Goal: Task Accomplishment & Management: Manage account settings

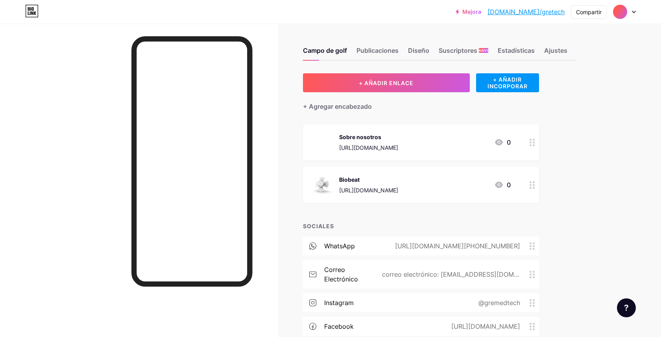
click at [635, 11] on icon at bounding box center [634, 12] width 3 height 2
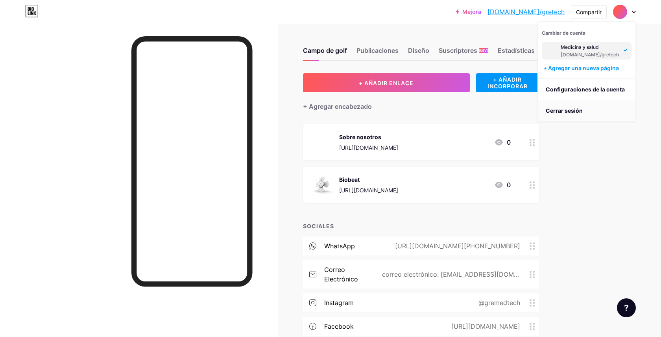
click at [566, 111] on font "Cerrar sesión" at bounding box center [564, 110] width 37 height 7
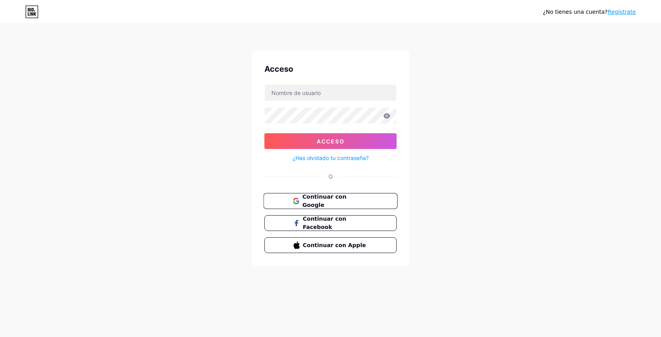
click at [341, 198] on font "Continuar con Google" at bounding box center [324, 200] width 44 height 15
click at [621, 11] on font "Regístrate" at bounding box center [622, 12] width 28 height 6
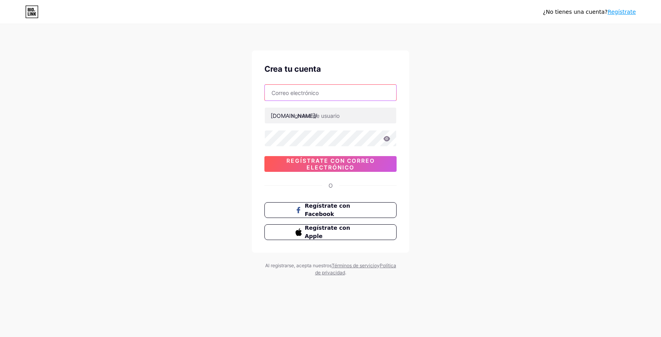
click at [347, 93] on input "text" at bounding box center [331, 93] width 132 height 16
type input "[EMAIL_ADDRESS][DOMAIN_NAME]"
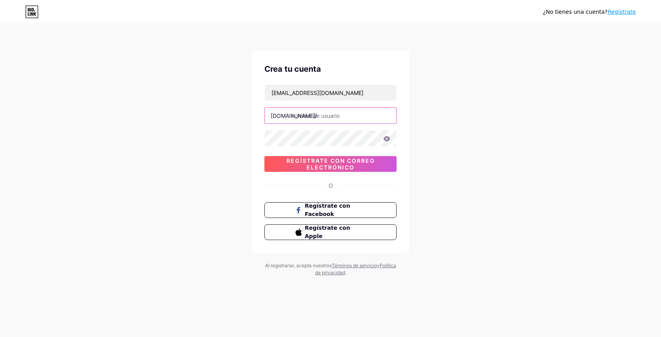
click at [323, 114] on input "text" at bounding box center [331, 115] width 132 height 16
type input "glamtasticmiami"
click at [387, 139] on icon at bounding box center [387, 138] width 7 height 5
click at [285, 178] on div "Crea tu cuenta glamtasticmiami@gmail.com bio.link/ glamtasticmiami 0cAFcWeA5Rza…" at bounding box center [330, 151] width 157 height 202
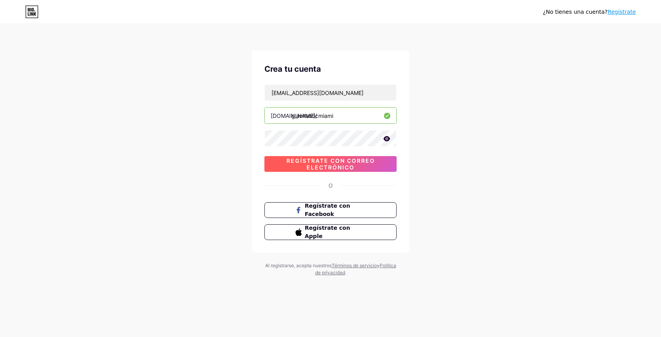
click at [329, 163] on font "Regístrate con correo electrónico" at bounding box center [331, 163] width 89 height 13
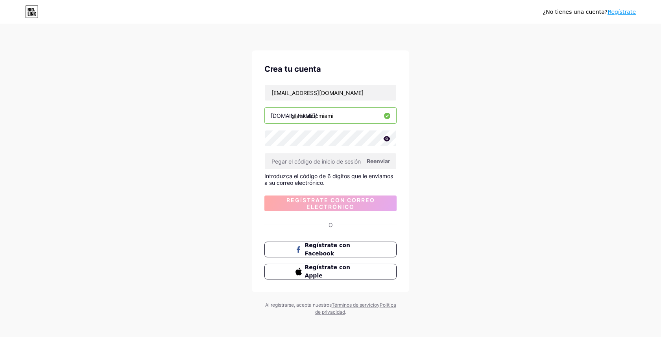
click at [387, 139] on icon at bounding box center [387, 139] width 7 height 6
click at [305, 163] on input "text" at bounding box center [331, 161] width 132 height 16
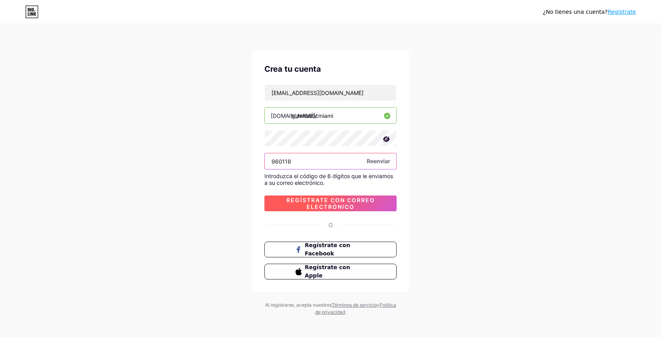
type input "960118"
click at [327, 205] on font "Regístrate con correo electrónico" at bounding box center [331, 202] width 89 height 13
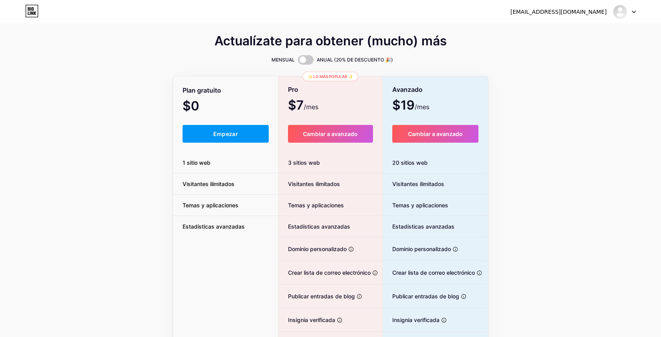
click at [635, 13] on icon at bounding box center [634, 12] width 4 height 3
click at [558, 33] on font "Panel" at bounding box center [553, 32] width 15 height 7
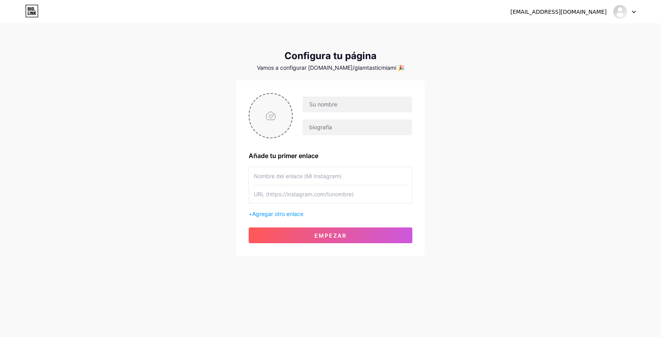
click at [272, 115] on input "file" at bounding box center [271, 116] width 43 height 44
type input "C:\fakepath\Vectorizado.png"
click at [341, 104] on input "text" at bounding box center [357, 104] width 109 height 16
drag, startPoint x: 337, startPoint y: 104, endPoint x: 305, endPoint y: 104, distance: 31.9
click at [305, 104] on input "Glamtastic Miami" at bounding box center [357, 104] width 109 height 16
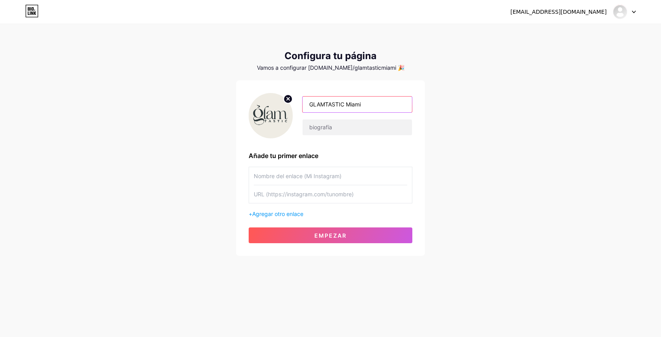
type input "GLAMTASTIC Miami"
click at [287, 176] on input "text" at bounding box center [331, 176] width 154 height 18
type input "C"
type input "Whatsapp"
click at [307, 195] on input "text" at bounding box center [331, 194] width 154 height 18
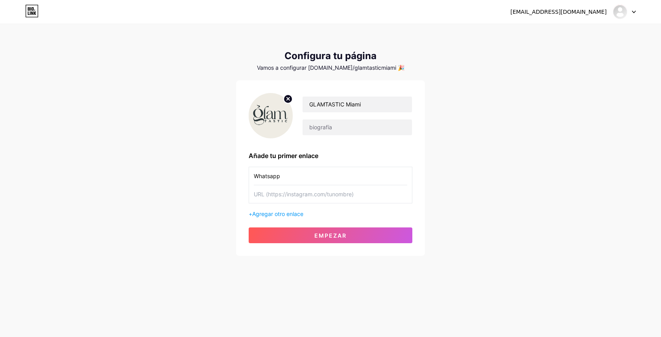
paste input "[URL][DOMAIN_NAME]"
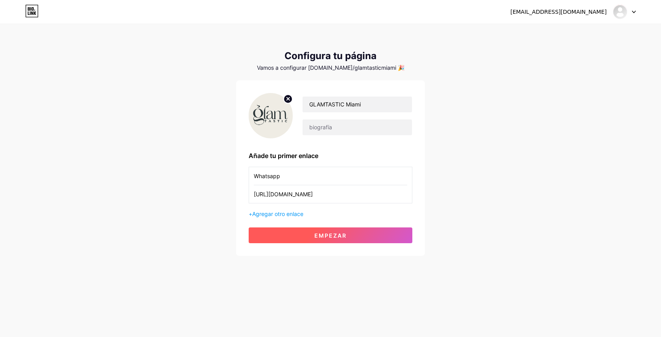
type input "[URL][DOMAIN_NAME]"
click at [325, 235] on font "Empezar" at bounding box center [331, 235] width 32 height 7
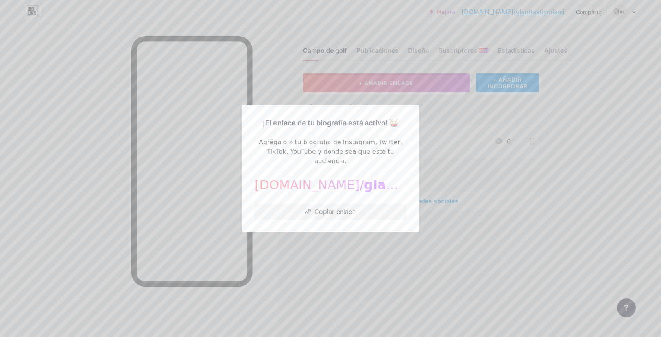
click at [293, 30] on div at bounding box center [330, 168] width 661 height 337
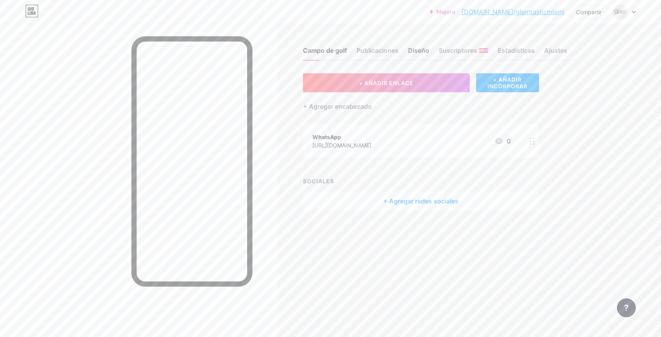
click at [414, 50] on font "Diseño" at bounding box center [418, 50] width 21 height 8
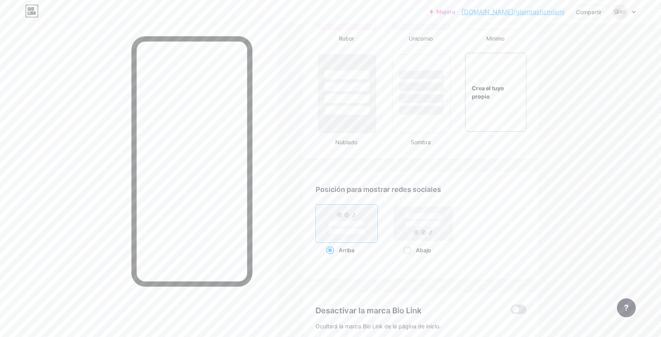
scroll to position [846, 0]
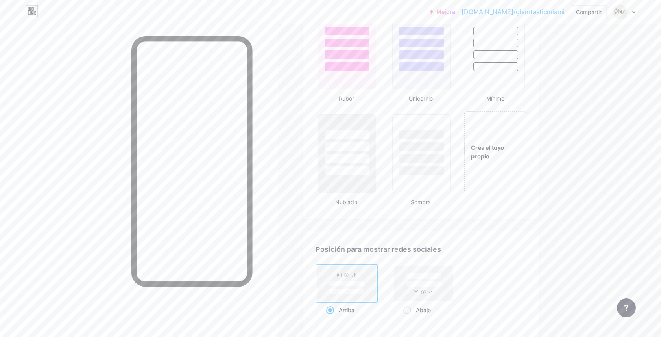
click at [489, 152] on div "Crea el tuyo propio" at bounding box center [496, 151] width 63 height 17
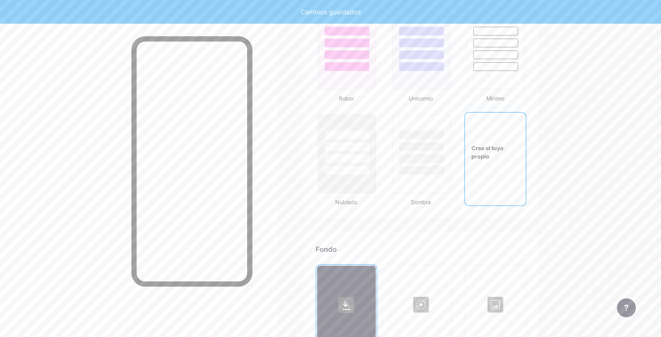
type input "#ffffff"
type input "#000000"
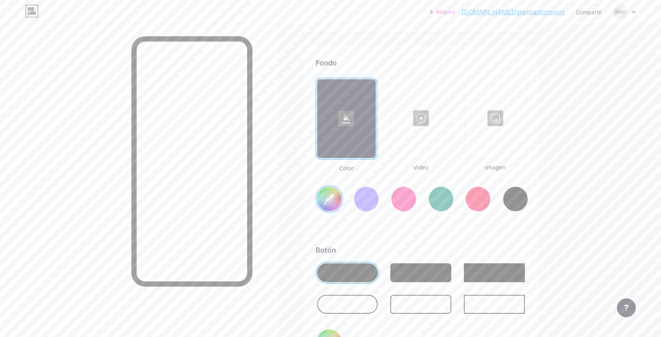
scroll to position [1045, 0]
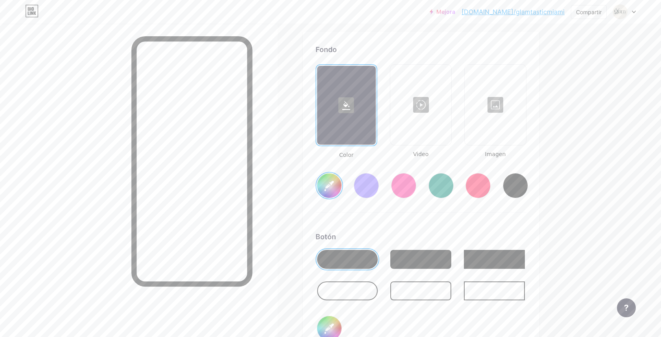
click at [493, 106] on div at bounding box center [495, 104] width 59 height 79
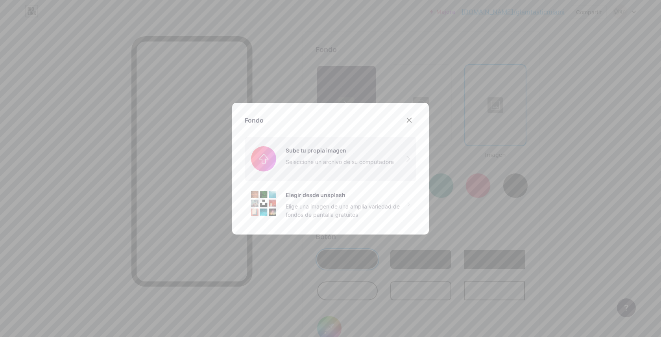
click at [308, 156] on input "file" at bounding box center [331, 159] width 172 height 44
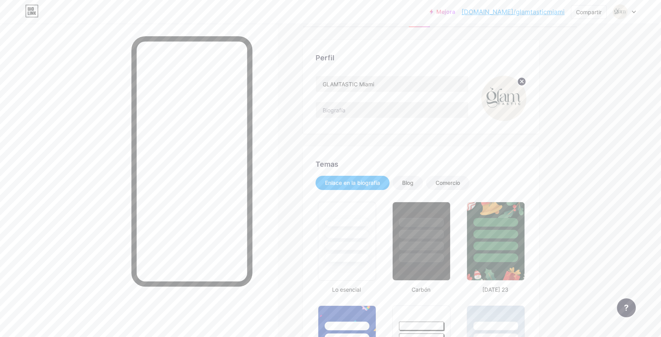
scroll to position [0, 0]
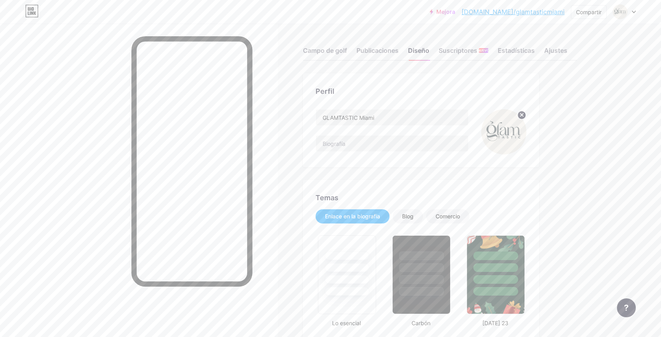
click at [522, 115] on icon at bounding box center [522, 114] width 3 height 3
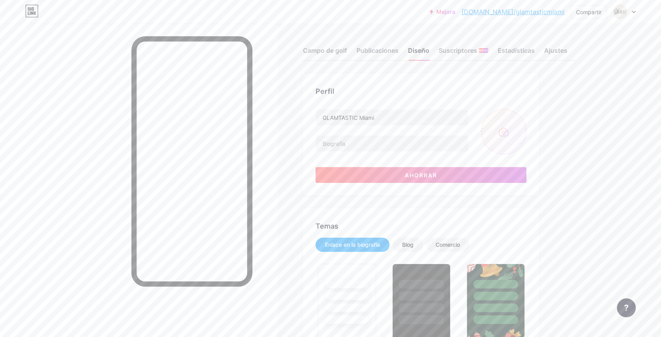
click at [503, 132] on input "file" at bounding box center [504, 131] width 45 height 45
type input "C:\fakepath\Logotipo claro.png"
click at [431, 175] on font "Ahorrar" at bounding box center [421, 175] width 32 height 7
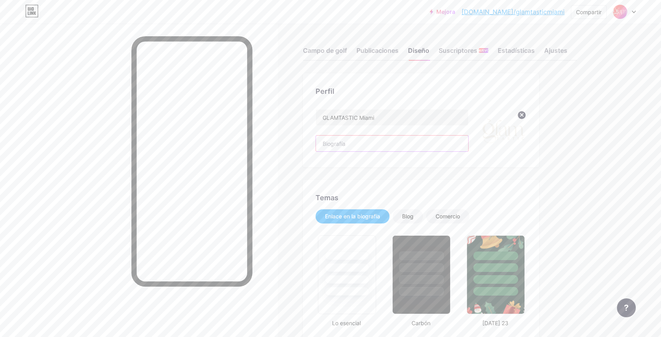
click at [363, 143] on input "text" at bounding box center [392, 143] width 152 height 16
click at [348, 143] on input "text" at bounding box center [392, 143] width 152 height 16
paste input "Charcuterie | Montaje de mesas | Eventos Cata de vinos y maridajes | Cata de pu…"
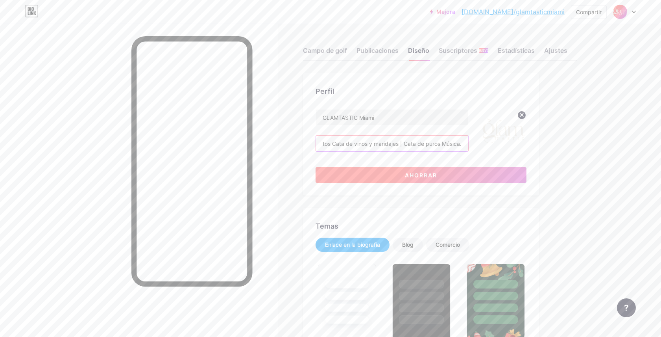
type input "Charcuterie | Montaje de mesas | Eventos Cata de vinos y maridajes | Cata de pu…"
click at [386, 174] on button "Ahorrar" at bounding box center [421, 175] width 211 height 16
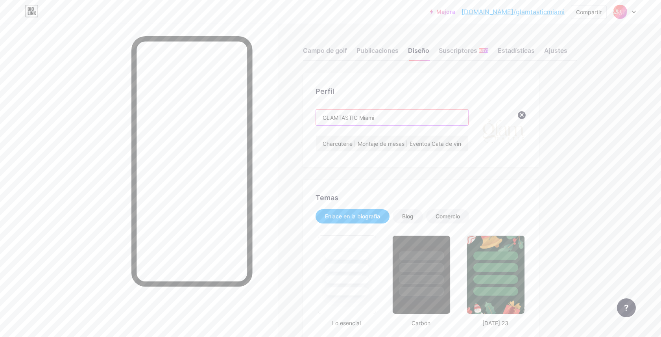
drag, startPoint x: 376, startPoint y: 116, endPoint x: 315, endPoint y: 120, distance: 61.2
click at [316, 120] on div "GLAMTASTIC Miami" at bounding box center [392, 117] width 153 height 17
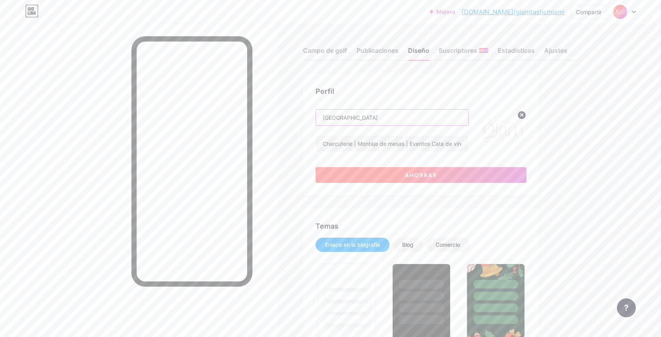
type input "[GEOGRAPHIC_DATA]"
click at [375, 178] on button "Ahorrar" at bounding box center [421, 175] width 211 height 16
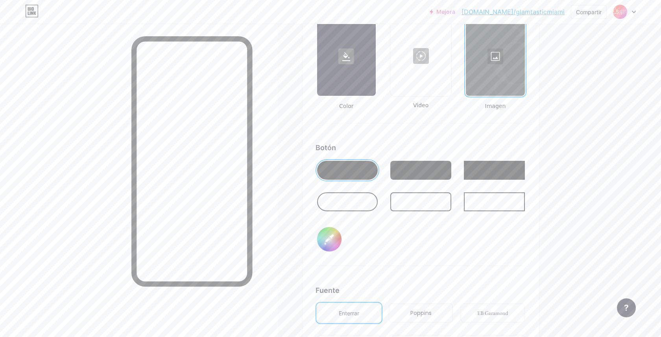
scroll to position [1095, 0]
click at [434, 198] on div at bounding box center [421, 200] width 61 height 19
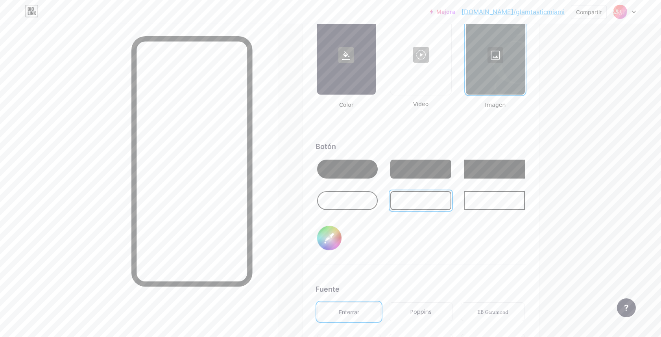
click at [329, 240] on input "#000000" at bounding box center [329, 238] width 24 height 24
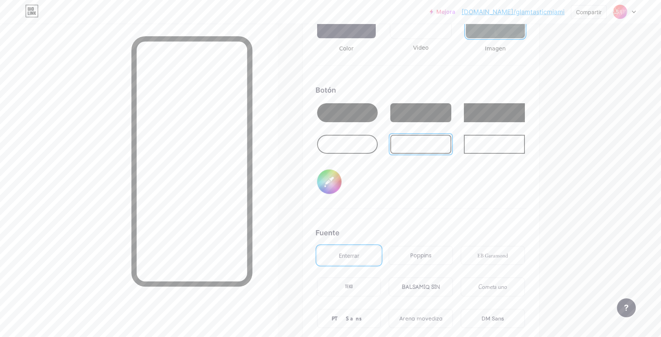
scroll to position [1150, 0]
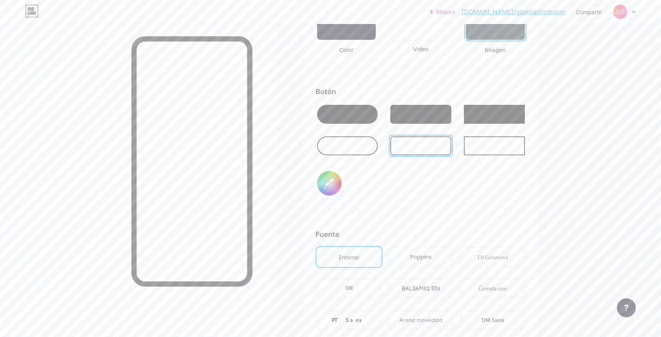
click at [329, 182] on input "#f0ece4" at bounding box center [329, 183] width 24 height 24
click at [333, 182] on input "#f0ece4" at bounding box center [329, 183] width 24 height 24
type input "#ddd7c9"
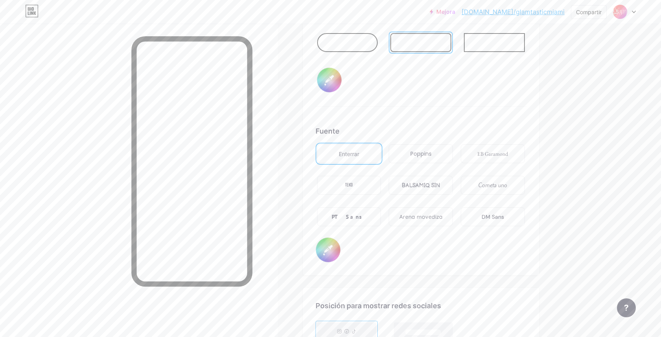
scroll to position [1256, 0]
click at [330, 247] on input "#000000" at bounding box center [328, 247] width 24 height 24
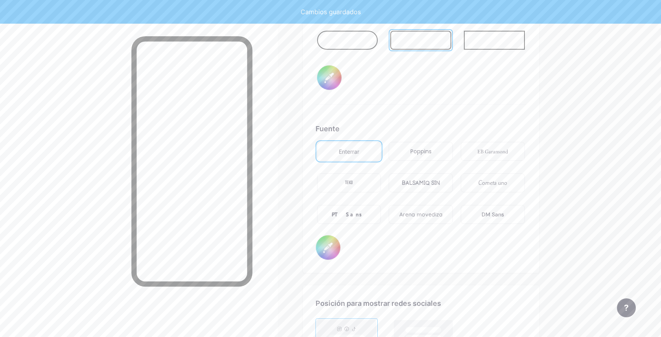
type input "#ddd7c9"
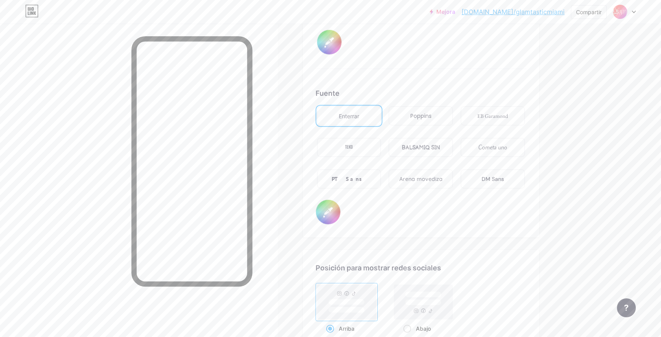
scroll to position [1289, 0]
click at [491, 180] on font "DM Sans" at bounding box center [493, 180] width 22 height 7
click at [351, 119] on font "Enterrar" at bounding box center [349, 118] width 20 height 7
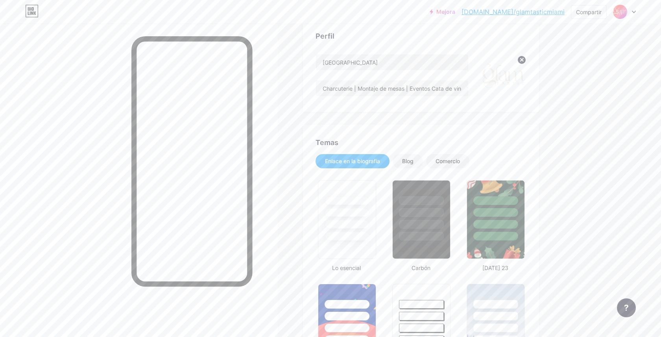
scroll to position [0, 0]
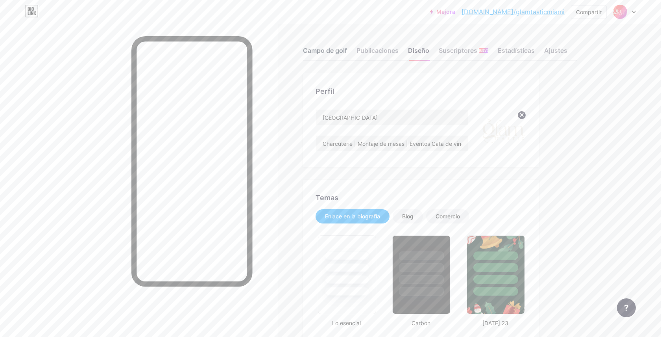
click at [326, 53] on font "Campo de golf" at bounding box center [325, 50] width 44 height 8
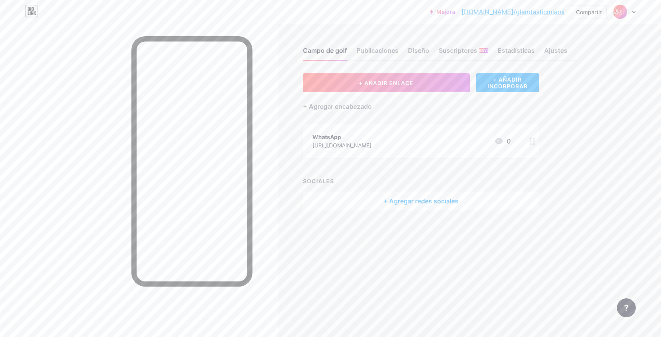
click at [421, 201] on font "+ Agregar redes sociales" at bounding box center [421, 201] width 75 height 8
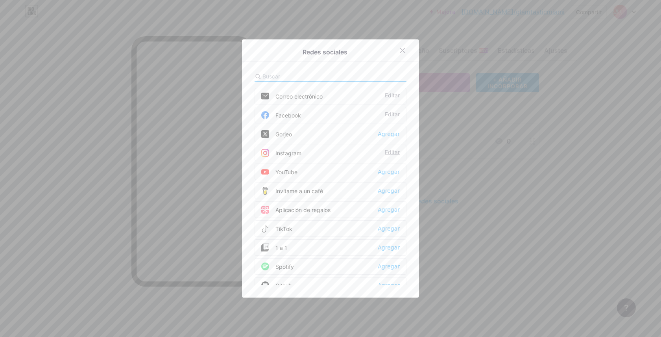
click at [392, 152] on font "Editar" at bounding box center [392, 151] width 15 height 7
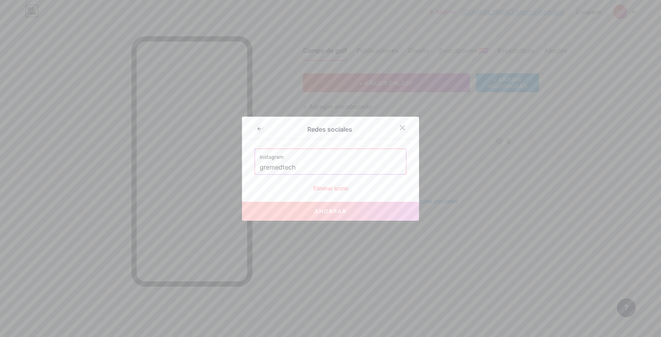
drag, startPoint x: 299, startPoint y: 168, endPoint x: 254, endPoint y: 165, distance: 45.4
click at [254, 165] on div "Redes sociales Instagram gremedtech Eliminar icono Ahorrar" at bounding box center [330, 169] width 177 height 104
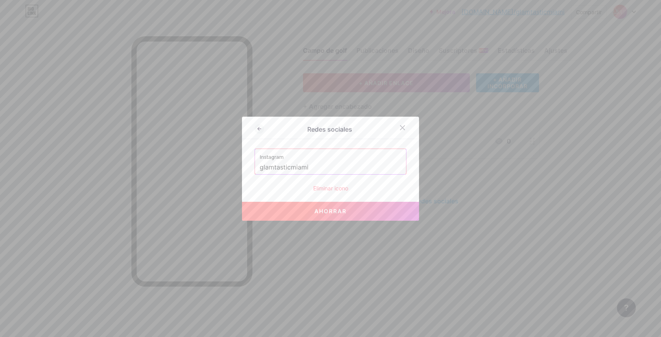
type input "glamtasticmiami"
click at [324, 212] on font "Ahorrar" at bounding box center [331, 211] width 32 height 7
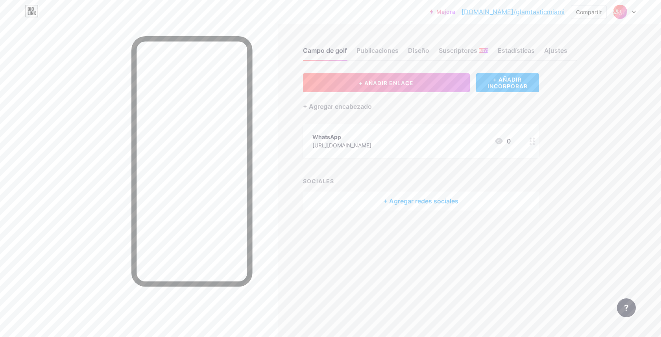
click at [409, 201] on font "+ Agregar redes sociales" at bounding box center [421, 201] width 75 height 8
click at [393, 152] on font "Editar" at bounding box center [392, 151] width 15 height 7
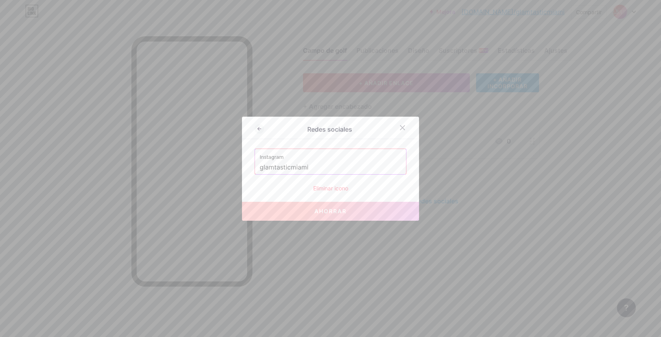
click at [260, 168] on input "glamtasticmiami" at bounding box center [331, 167] width 142 height 13
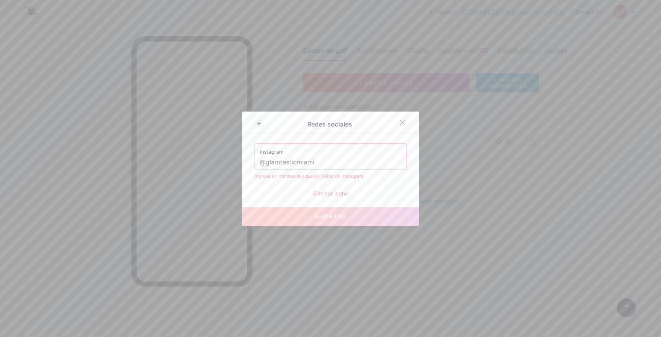
type input "glamtasticmiami"
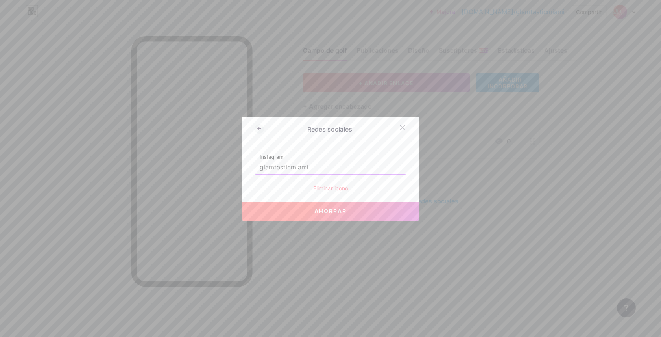
click at [328, 211] on font "Ahorrar" at bounding box center [331, 211] width 32 height 7
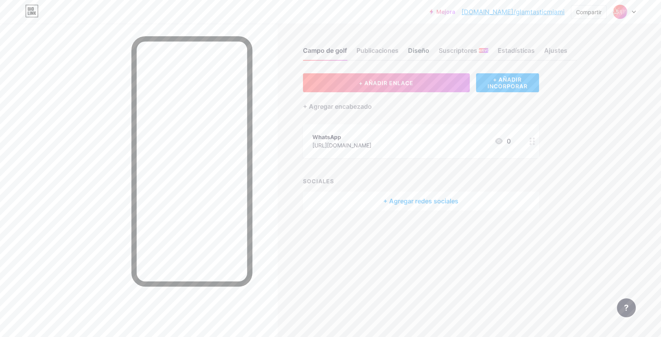
click at [424, 51] on font "Diseño" at bounding box center [418, 50] width 21 height 8
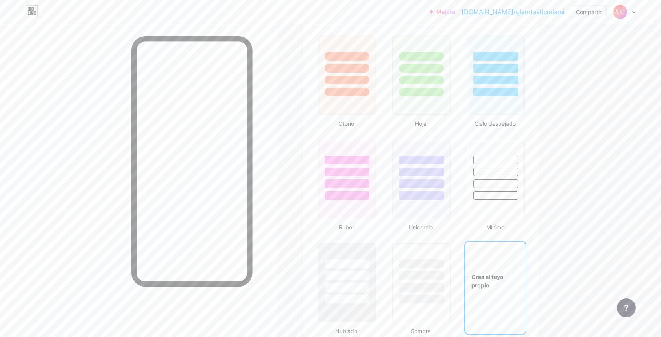
type input "#000000"
type input "#ddd7c9"
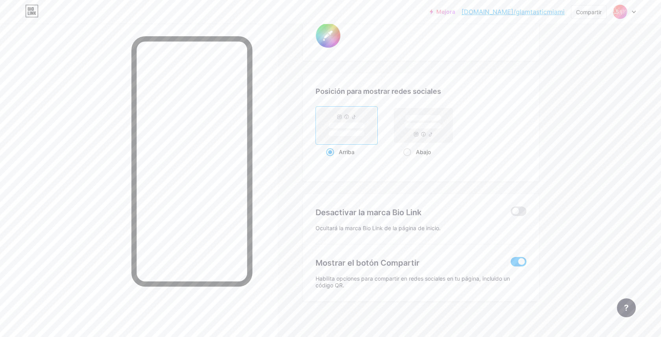
scroll to position [1471, 0]
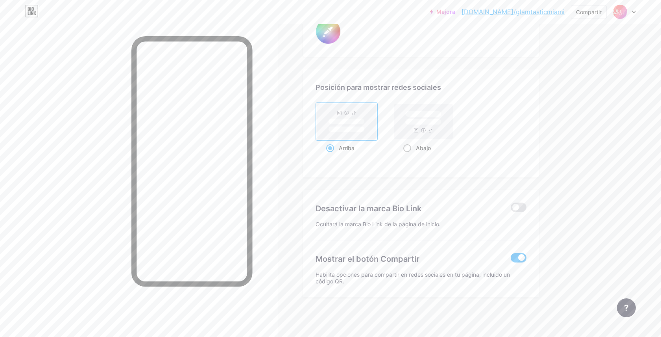
click at [412, 119] on rect at bounding box center [423, 122] width 36 height 6
click at [409, 155] on input "Abajo" at bounding box center [406, 157] width 5 height 5
radio input "true"
type input "#000000"
click at [344, 116] on rect at bounding box center [346, 121] width 59 height 35
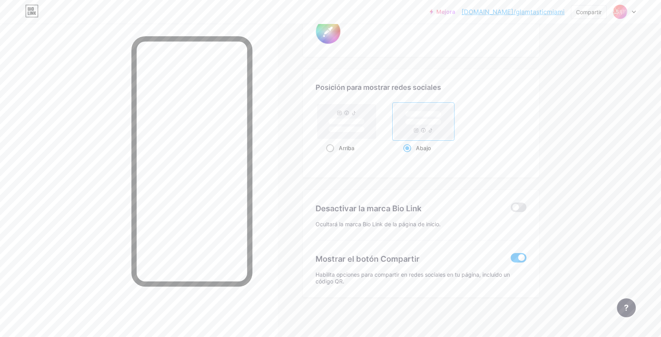
click at [332, 155] on input "Arriba" at bounding box center [328, 157] width 5 height 5
radio input "true"
type input "#000000"
click at [635, 11] on icon at bounding box center [634, 12] width 4 height 3
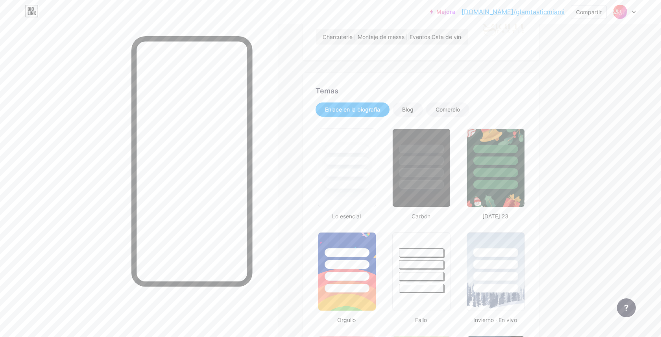
scroll to position [0, 0]
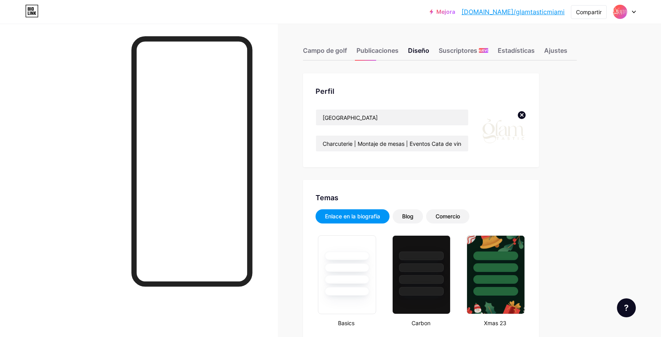
type input "#000000"
type input "#ddd7c9"
click at [331, 51] on font "Campo de golf" at bounding box center [325, 50] width 44 height 8
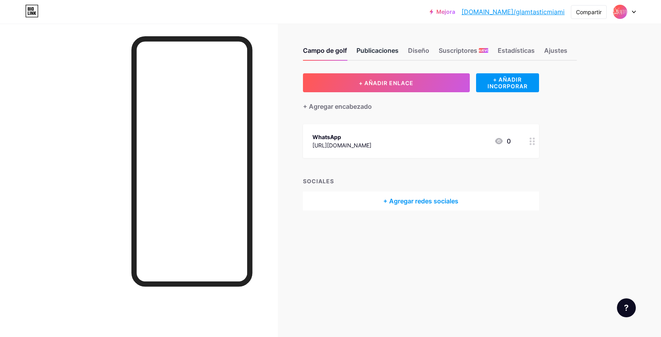
click at [374, 48] on font "Publicaciones" at bounding box center [378, 50] width 42 height 8
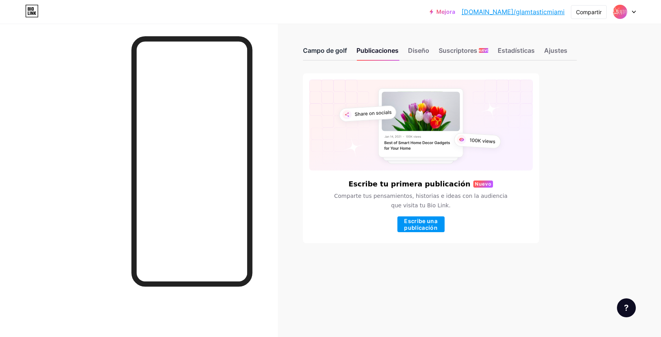
click at [324, 47] on font "Campo de golf" at bounding box center [325, 50] width 44 height 8
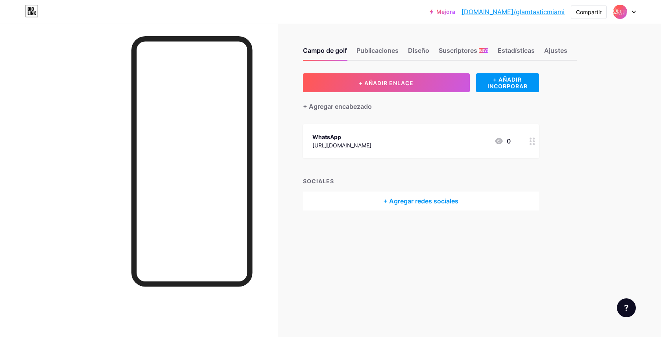
click at [416, 200] on font "+ Agregar redes sociales" at bounding box center [421, 201] width 75 height 8
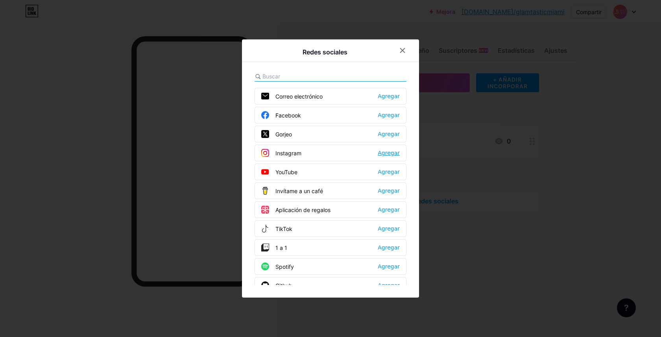
click at [392, 153] on font "Agregar" at bounding box center [389, 153] width 22 height 6
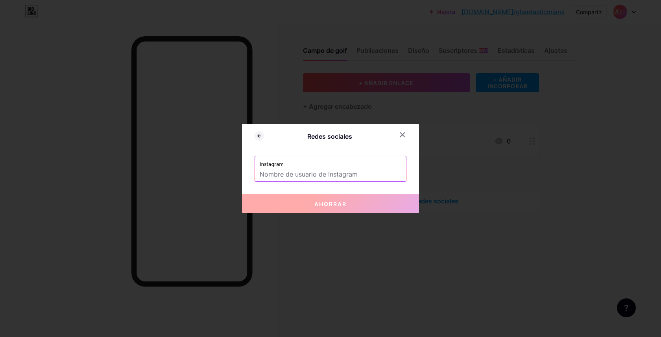
click at [335, 174] on input "text" at bounding box center [331, 174] width 142 height 13
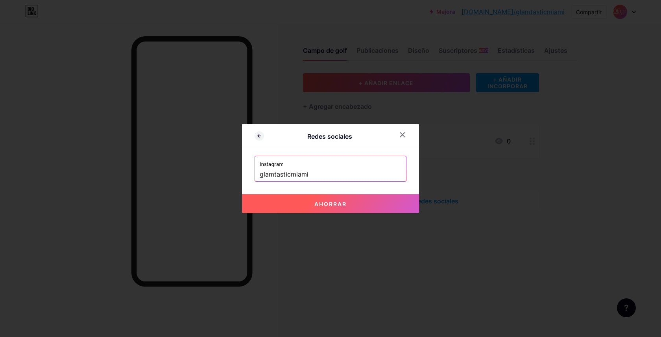
click at [327, 203] on font "Ahorrar" at bounding box center [331, 203] width 32 height 7
type input "https://instagram.com/glamtasticmiami"
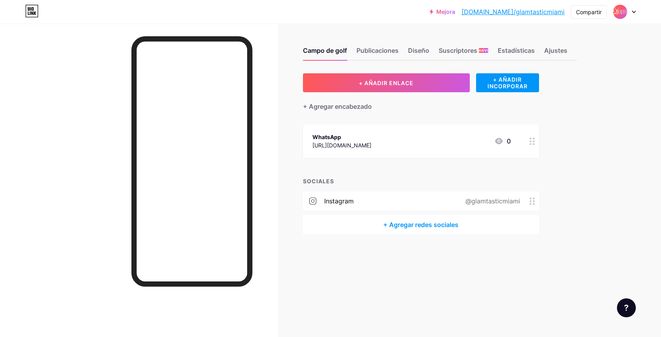
click at [532, 198] on icon at bounding box center [533, 200] width 6 height 7
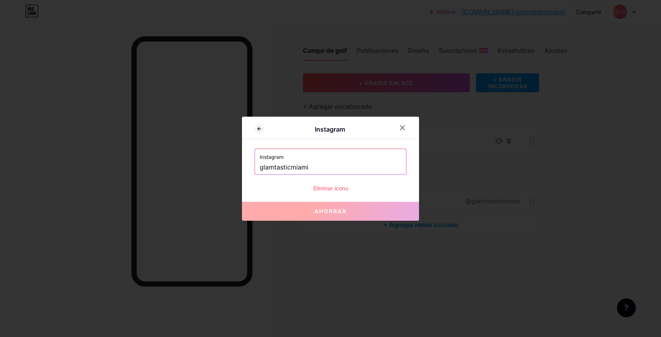
click at [329, 165] on input "glamtasticmiami" at bounding box center [331, 167] width 142 height 13
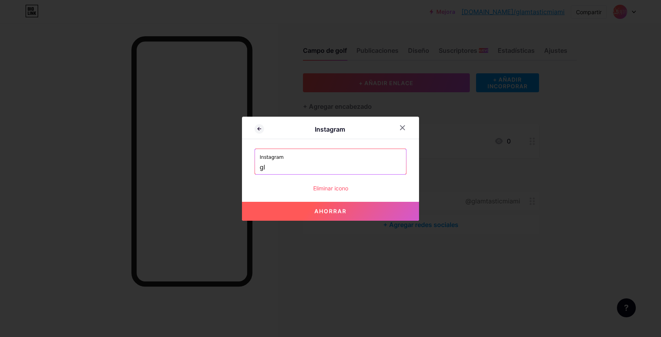
type input "g"
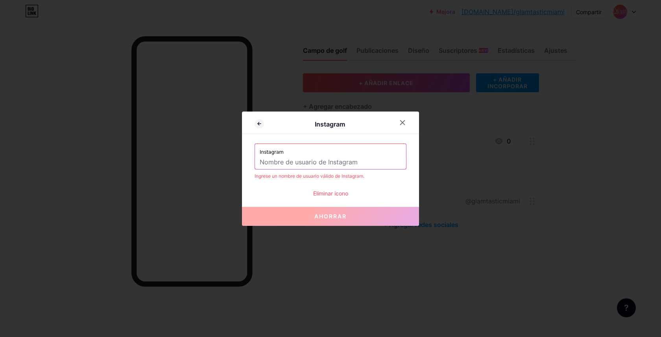
click at [334, 217] on font "Ahorrar" at bounding box center [331, 216] width 32 height 7
click at [341, 193] on font "Eliminar icono" at bounding box center [330, 193] width 35 height 7
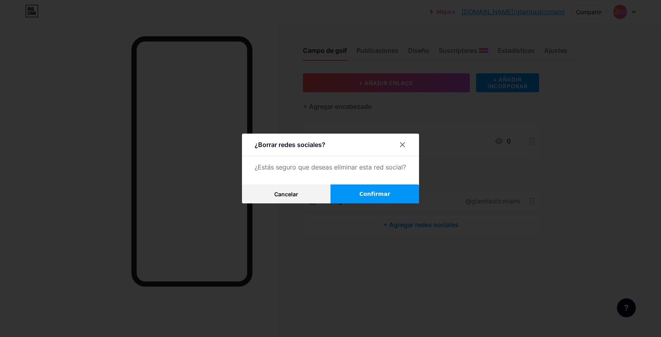
click at [367, 196] on font "Confirmar" at bounding box center [374, 194] width 31 height 6
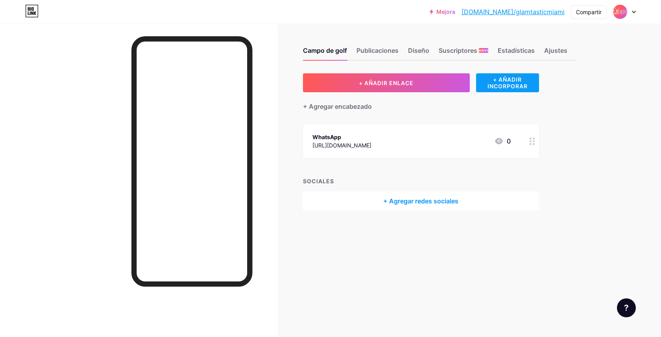
click at [506, 81] on font "+ AÑADIR INCORPORAR" at bounding box center [508, 82] width 40 height 13
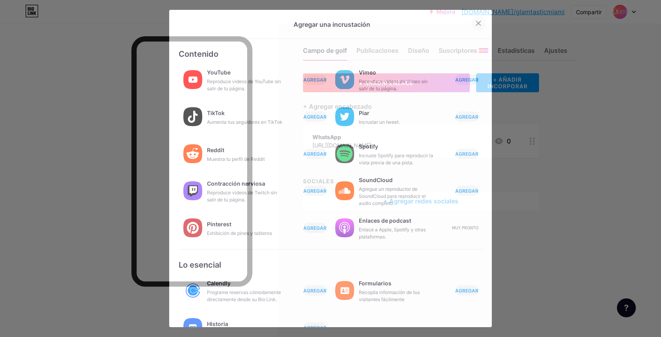
click at [476, 24] on icon at bounding box center [479, 23] width 6 height 6
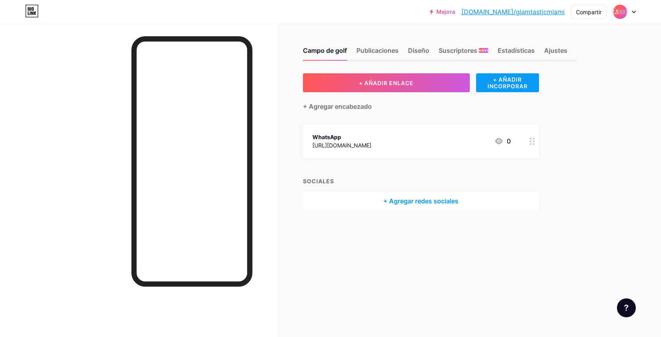
click at [497, 79] on font "+ AÑADIR INCORPORAR" at bounding box center [508, 82] width 40 height 13
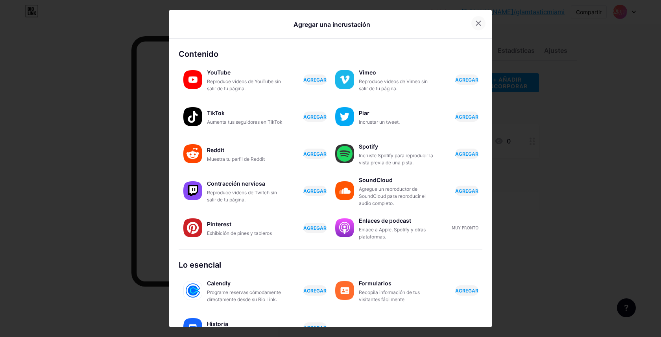
click at [476, 22] on icon at bounding box center [479, 23] width 6 height 6
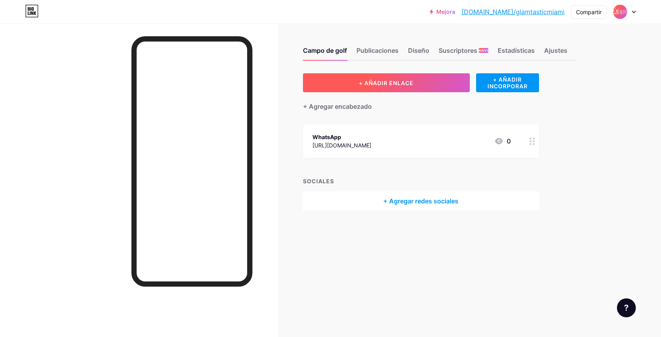
click at [398, 83] on font "+ AÑADIR ENLACE" at bounding box center [386, 83] width 55 height 7
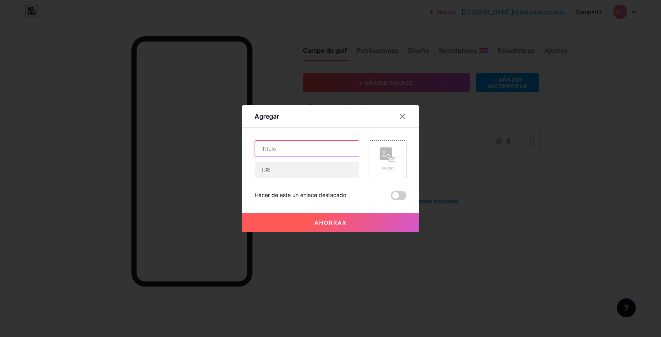
click at [339, 150] on input "text" at bounding box center [307, 149] width 104 height 16
type input "Instagram"
click at [313, 170] on input "text" at bounding box center [307, 170] width 104 height 16
paste input "[URL][DOMAIN_NAME]"
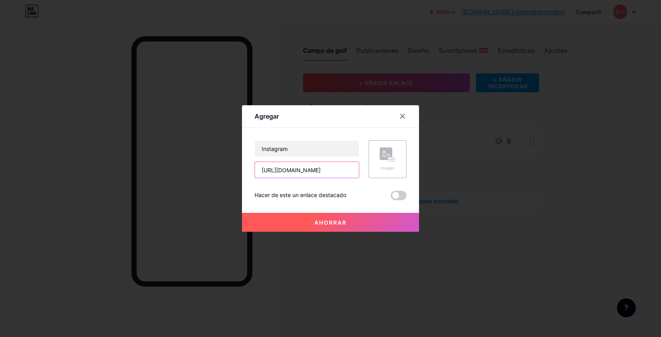
type input "[URL][DOMAIN_NAME]"
click at [339, 223] on font "Ahorrar" at bounding box center [331, 222] width 32 height 7
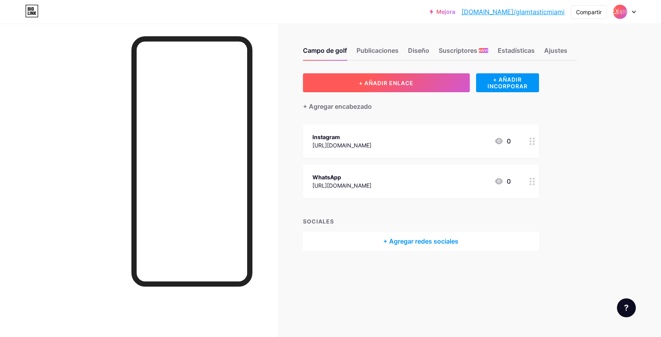
click at [419, 82] on button "+ AÑADIR ENLACE" at bounding box center [386, 82] width 167 height 19
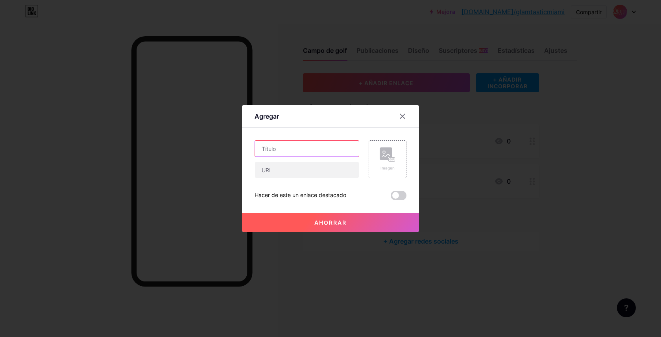
click at [320, 146] on input "text" at bounding box center [307, 149] width 104 height 16
type input "Facebook"
click at [306, 172] on input "text" at bounding box center [307, 170] width 104 height 16
paste input "[URL][DOMAIN_NAME]"
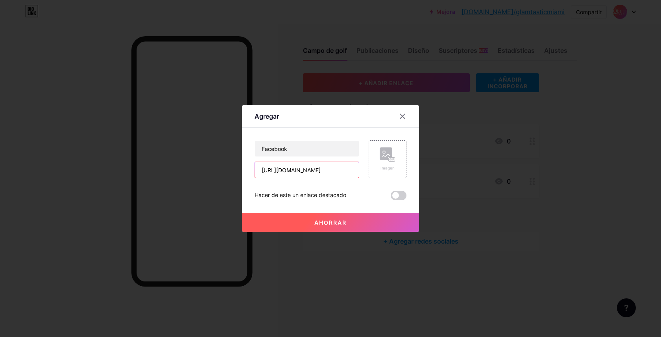
type input "[URL][DOMAIN_NAME]"
click at [332, 224] on font "Ahorrar" at bounding box center [331, 222] width 32 height 7
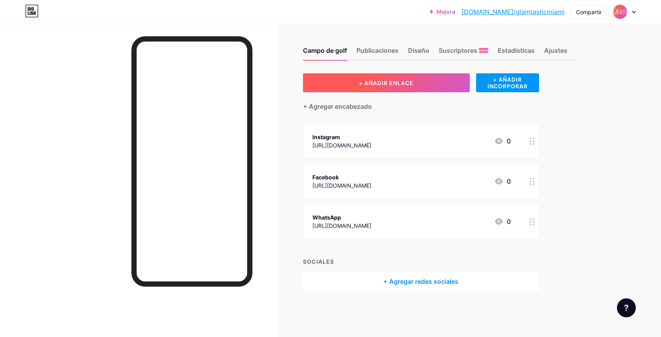
click at [391, 84] on font "+ AÑADIR ENLACE" at bounding box center [386, 83] width 55 height 7
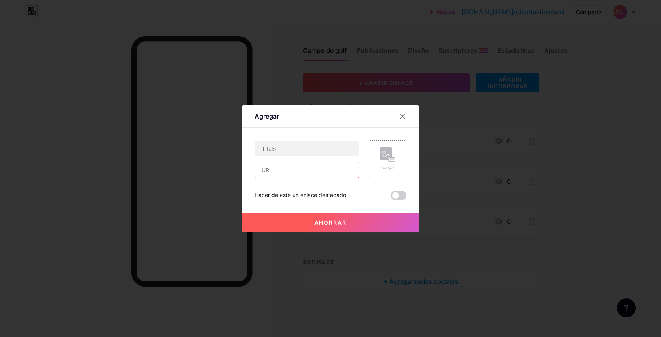
click at [308, 170] on input "text" at bounding box center [307, 170] width 104 height 16
type input "[EMAIL_ADDRESS][DOMAIN_NAME]"
click at [320, 146] on input "text" at bounding box center [307, 149] width 104 height 16
click at [306, 148] on input "Escríbenos por EMail" at bounding box center [307, 149] width 104 height 16
drag, startPoint x: 324, startPoint y: 149, endPoint x: 304, endPoint y: 149, distance: 20.1
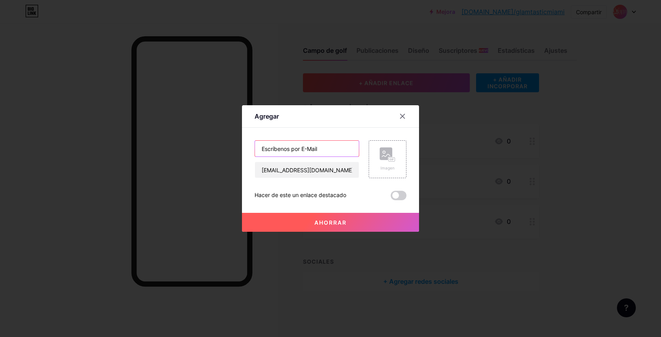
click at [304, 149] on input "Escríbenos por E-Mail" at bounding box center [307, 149] width 104 height 16
type input "Escríbenos un E-Mail"
click at [337, 221] on font "Ahorrar" at bounding box center [331, 222] width 32 height 7
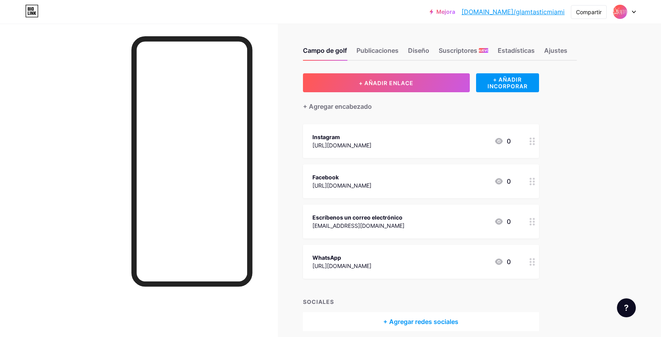
click at [533, 220] on icon at bounding box center [533, 221] width 6 height 7
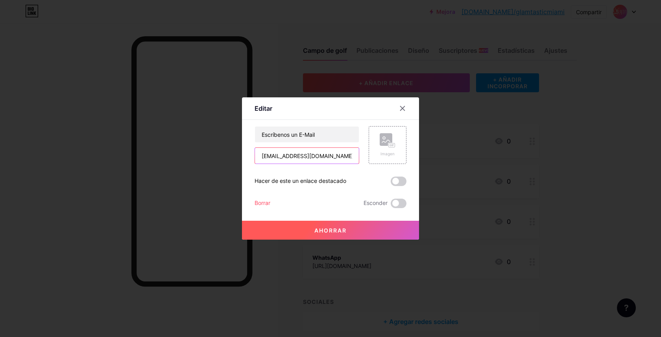
click at [342, 155] on input "[EMAIL_ADDRESS][DOMAIN_NAME]" at bounding box center [307, 156] width 104 height 16
type input "g"
paste input "<a href="mailto:ejemplo@email.com">Enviar correo a ejemplo@email.com</a>"
click at [308, 156] on input "<a href="mailto:ejemplo@email.com">Enviar correo a ejemplo@email.com</a>" at bounding box center [307, 156] width 104 height 16
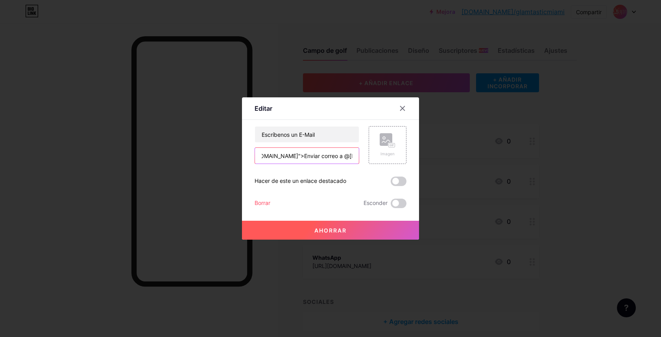
scroll to position [0, 94]
click at [342, 158] on input "<a href="mailto:ejemplo@email.com">Enviar correo a glamtasticmiami@email.com</a>" at bounding box center [307, 156] width 104 height 16
click at [327, 155] on input "<a href="mailto:ejemplo@email.com">Enviar correo a glamtasticmiami@email.com</a>" at bounding box center [307, 156] width 104 height 16
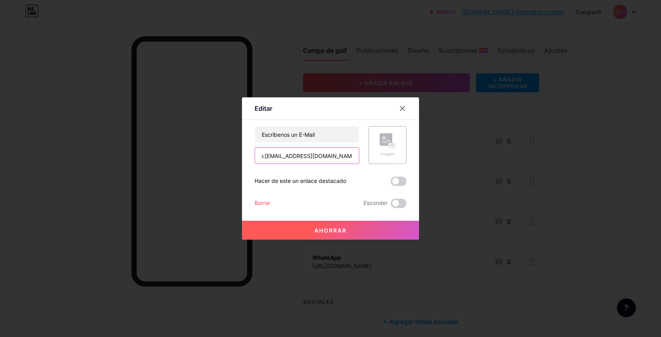
type input "<a href="mailto:glamtasticmiami@gmail.com">Enviar correo a glamtasticmiami@gmai…"
click at [335, 232] on font "Ahorrar" at bounding box center [331, 230] width 32 height 7
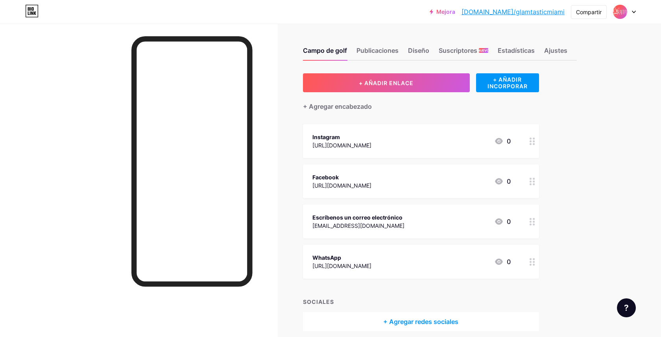
click at [530, 220] on icon at bounding box center [533, 221] width 6 height 7
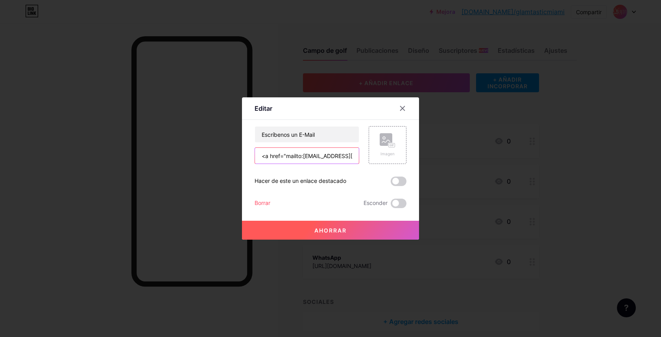
click at [356, 157] on input "<a href="mailto:glamtasticmiami@gmail.com">Enviar correo a glamtasticmiami@gmai…" at bounding box center [307, 156] width 104 height 16
drag, startPoint x: 259, startPoint y: 154, endPoint x: 374, endPoint y: 154, distance: 115.4
click at [374, 154] on div "Escríbenos un E-Mail <a href="mailto:glamtasticmiami@gmail.com">Enviar correo a…" at bounding box center [331, 145] width 152 height 38
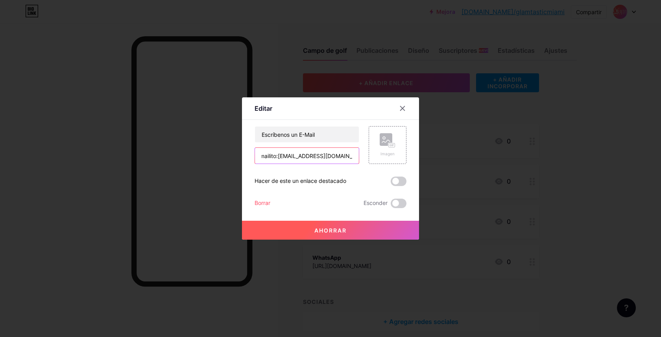
type input "mailito:glamtasticmiami@gmail.com"
click at [372, 232] on button "Ahorrar" at bounding box center [330, 229] width 177 height 19
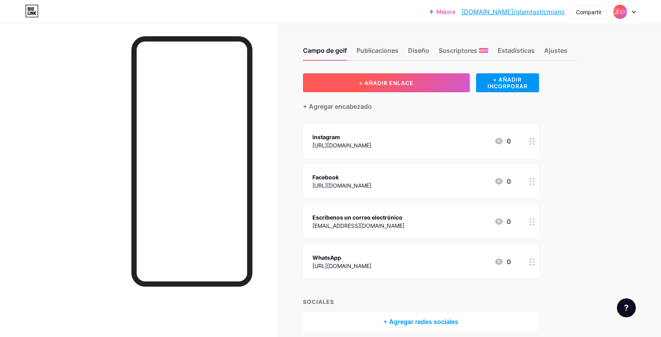
scroll to position [33, 0]
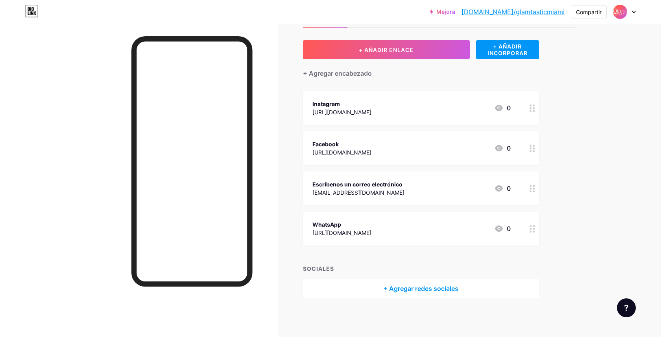
click at [425, 287] on font "+ Agregar redes sociales" at bounding box center [421, 288] width 75 height 8
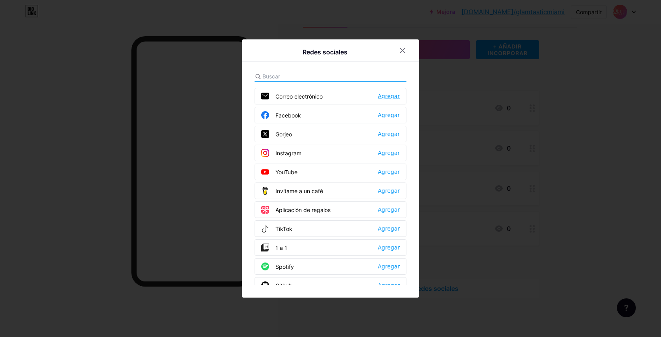
click at [387, 98] on font "Agregar" at bounding box center [389, 96] width 22 height 6
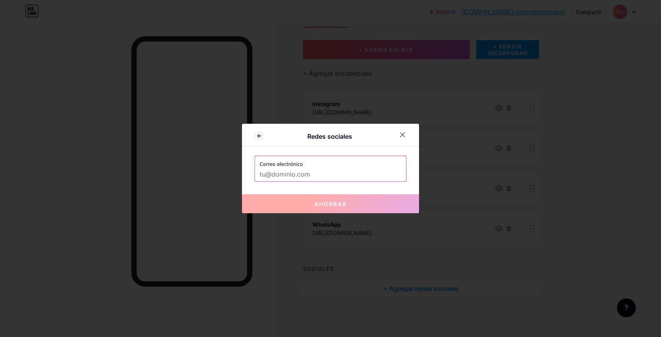
click at [321, 175] on input "text" at bounding box center [331, 174] width 142 height 13
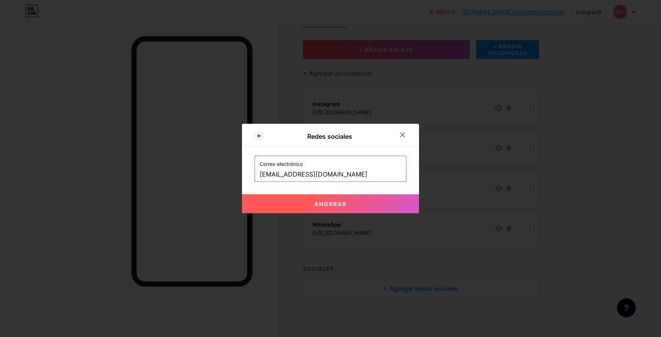
click at [332, 202] on font "Ahorrar" at bounding box center [331, 203] width 32 height 7
type input "mailto:[EMAIL_ADDRESS][DOMAIN_NAME]"
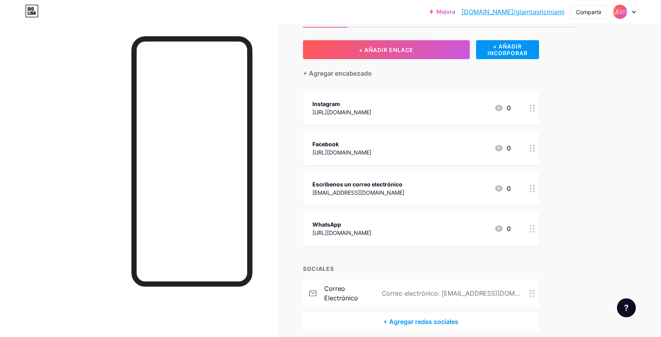
click at [532, 294] on icon at bounding box center [533, 292] width 6 height 7
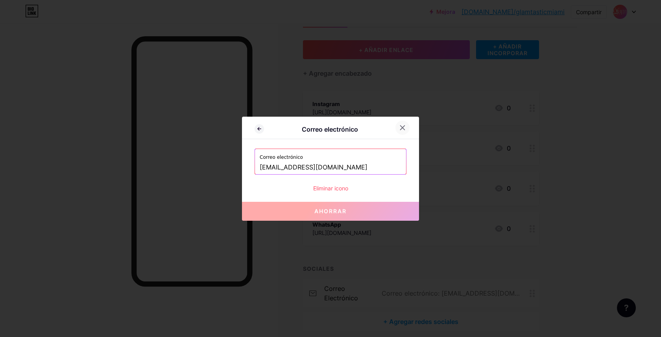
click at [404, 126] on icon at bounding box center [403, 127] width 6 height 6
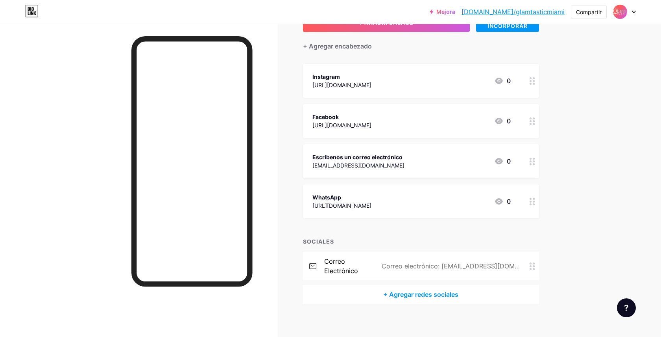
scroll to position [66, 0]
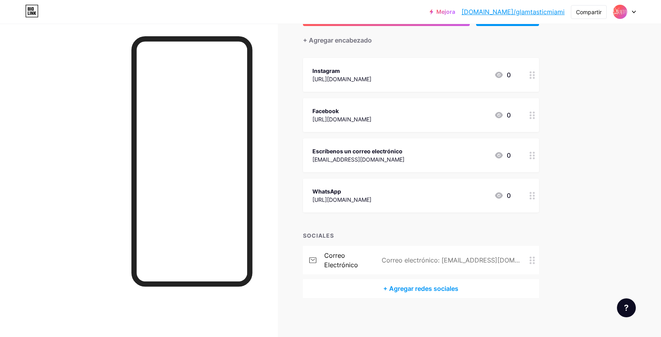
click at [532, 156] on icon at bounding box center [533, 155] width 6 height 7
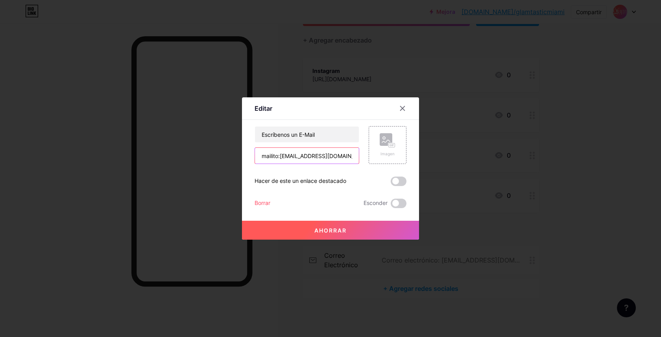
click at [281, 156] on input "mailito:glamtasticmiami@gmail.com" at bounding box center [307, 156] width 104 height 16
type input "mailito: glamtasticmiami@gmail.com"
click at [331, 232] on font "Ahorrar" at bounding box center [331, 230] width 32 height 7
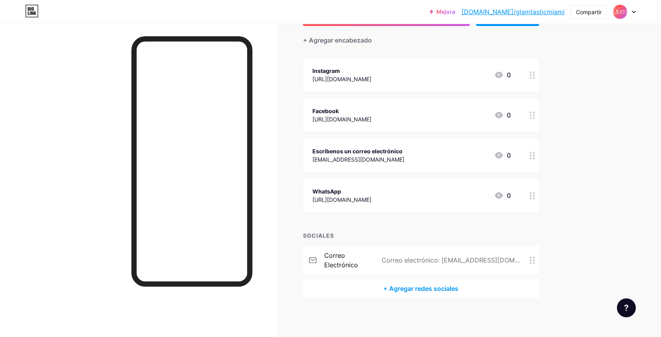
click at [532, 157] on icon at bounding box center [533, 155] width 6 height 7
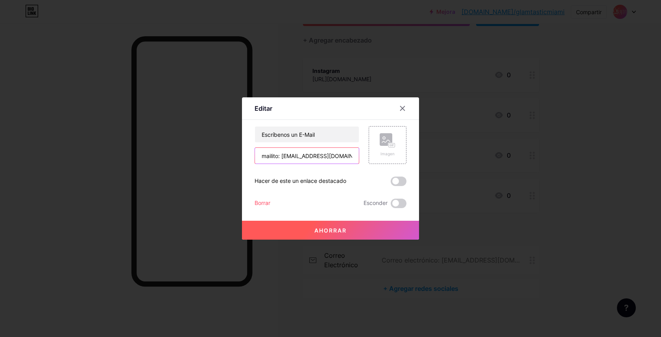
click at [350, 154] on input "mailito: glamtasticmiami@gmail.com" at bounding box center [307, 156] width 104 height 16
drag, startPoint x: 258, startPoint y: 156, endPoint x: 374, endPoint y: 160, distance: 115.8
click at [374, 160] on div "Escríbenos un E-Mail mailito: glamtasticmiami@gmail.com Imagen" at bounding box center [331, 145] width 152 height 38
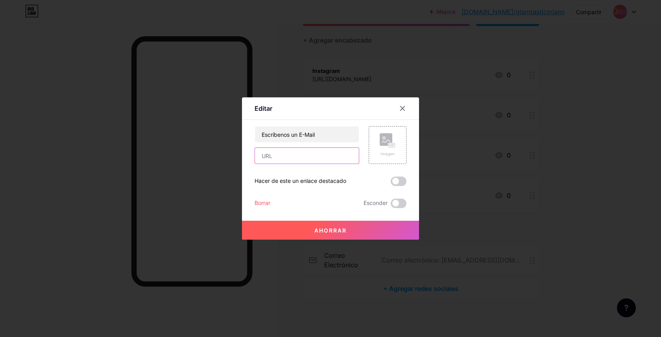
paste input "<a href="mailto:ejemplo@email.com">Enviar correo a ejemplo@email.com</a>"
click at [309, 156] on input "<a href="mailto:ejemplo@email.com">Enviar correo a ejemplo@email.com</a>" at bounding box center [307, 156] width 104 height 16
click at [350, 155] on input "<a href="mailto:glamtasticmiami@email.com">Enviar correo a ejemplo@email.com</a>" at bounding box center [307, 156] width 104 height 16
click at [307, 154] on input "<a href="mailto:glamtasticmiami@gmail.com">Enviar correo a ejemplo@email.com</a>" at bounding box center [307, 156] width 104 height 16
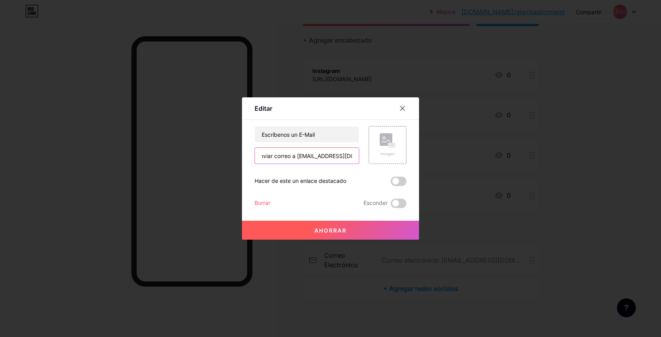
scroll to position [0, 158]
type input "<a href="mailto:glamtasticmiami@gmail.com">Enviar correo a glamtasticmiami@gmai…"
click at [324, 228] on font "Ahorrar" at bounding box center [331, 230] width 32 height 7
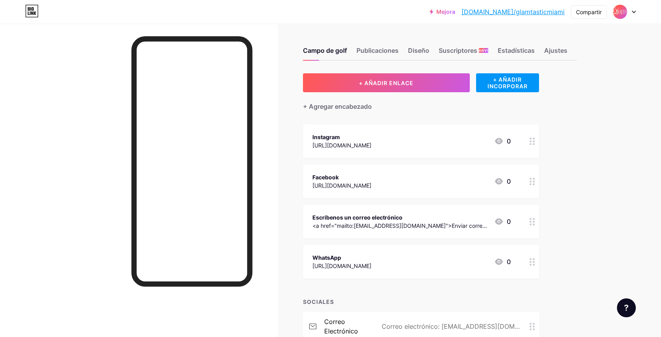
click at [534, 221] on circle at bounding box center [534, 221] width 2 height 2
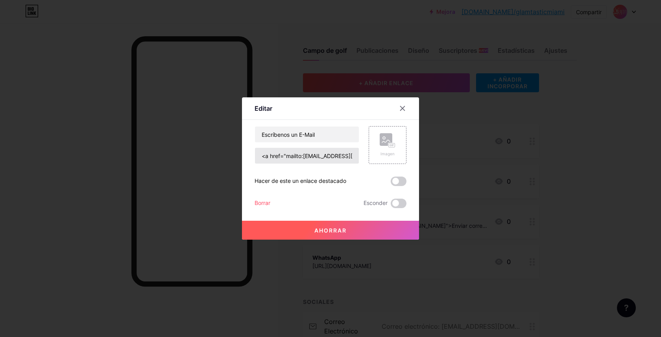
scroll to position [0, 158]
drag, startPoint x: 354, startPoint y: 155, endPoint x: 266, endPoint y: 156, distance: 88.2
click at [266, 156] on input "<a href="mailto:glamtasticmiami@gmail.com">Enviar correo a glamtasticmiami@gmai…" at bounding box center [307, 156] width 104 height 16
type input "<a href="mailto:glamtasticmiami@gmail.com"
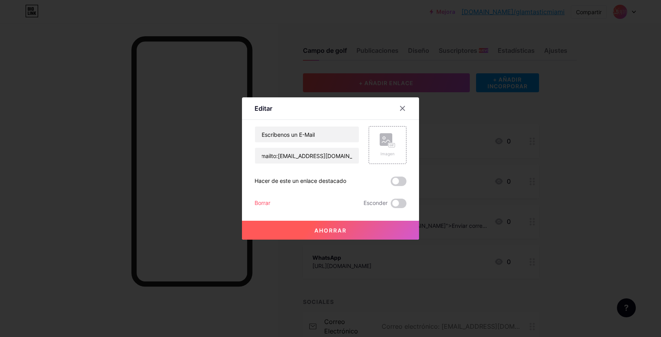
scroll to position [0, 0]
click at [322, 232] on font "Ahorrar" at bounding box center [331, 230] width 32 height 7
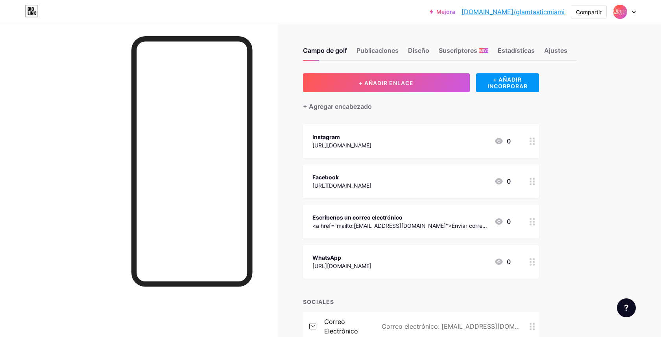
click at [530, 220] on icon at bounding box center [533, 221] width 6 height 7
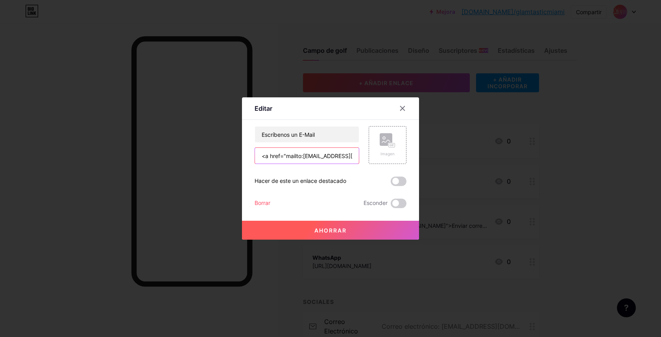
click at [286, 155] on input "<a href="mailto:glamtasticmiami@gmail.com" at bounding box center [307, 156] width 104 height 16
click at [280, 156] on input "mailto:[EMAIL_ADDRESS][DOMAIN_NAME]" at bounding box center [307, 156] width 104 height 16
type input "mailto:[EMAIL_ADDRESS][DOMAIN_NAME]"
click at [325, 229] on font "Ahorrar" at bounding box center [331, 230] width 32 height 7
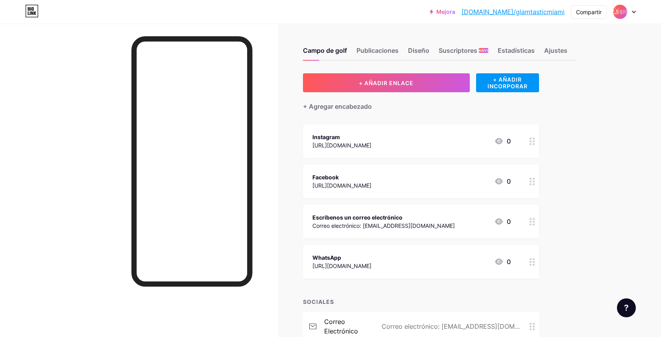
click at [383, 225] on font "Correo electrónico: [EMAIL_ADDRESS][DOMAIN_NAME]" at bounding box center [384, 225] width 143 height 7
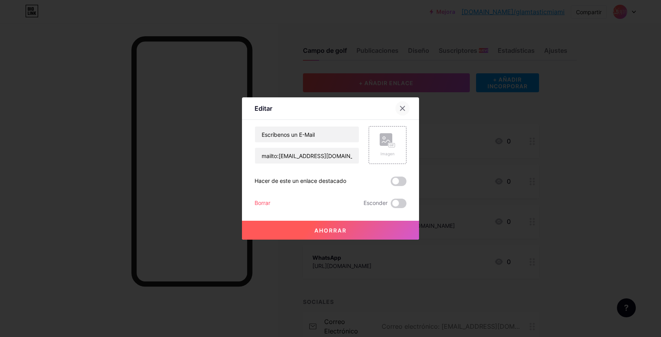
click at [404, 107] on icon at bounding box center [403, 108] width 6 height 6
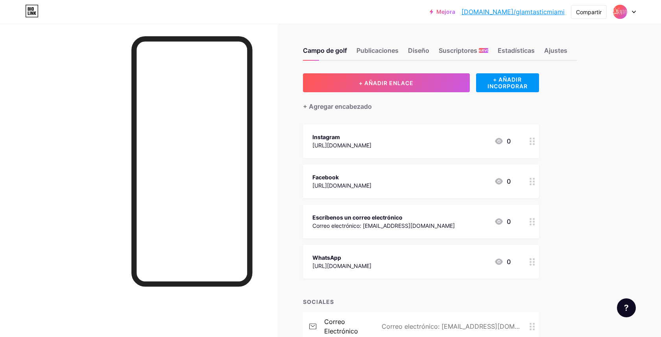
click at [532, 220] on circle at bounding box center [531, 221] width 2 height 2
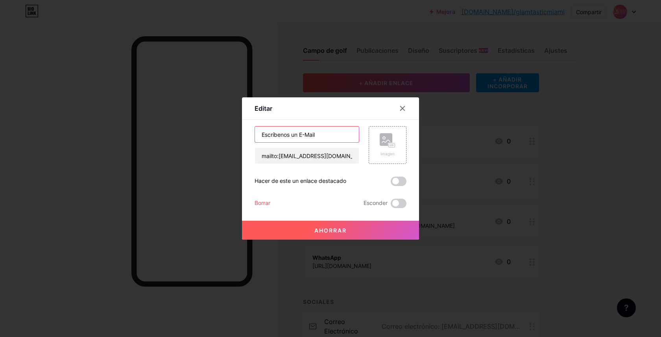
click at [318, 133] on input "Escríbenos un E-Mail" at bounding box center [307, 134] width 104 height 16
click at [302, 135] on input "Escíbenos un email" at bounding box center [307, 134] width 104 height 16
click at [302, 135] on input "Escíbenos un mail" at bounding box center [307, 134] width 104 height 16
type input "Escíbenos un email"
click at [337, 232] on font "Ahorrar" at bounding box center [331, 230] width 32 height 7
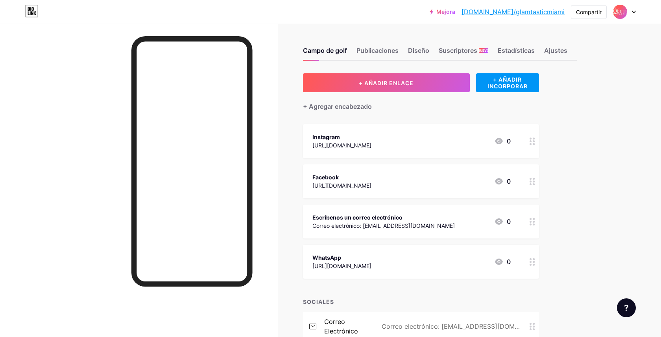
click at [461, 260] on div "WhatsApp [URL][DOMAIN_NAME] 0" at bounding box center [412, 261] width 198 height 18
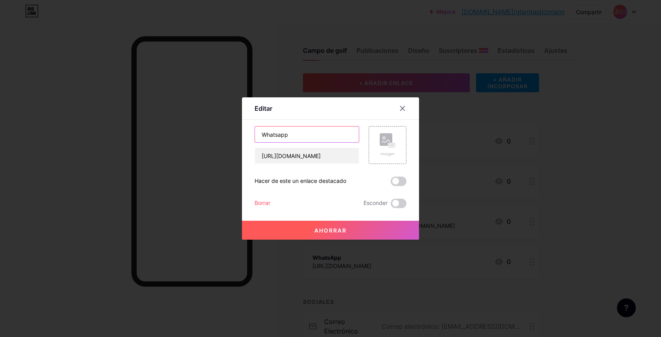
click at [262, 134] on input "Whatsapp" at bounding box center [307, 134] width 104 height 16
type input "Contáctanos por Whatsapp"
click at [331, 227] on font "Ahorrar" at bounding box center [331, 230] width 32 height 7
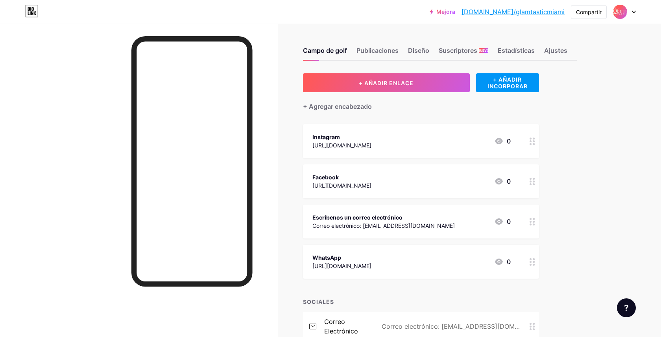
drag, startPoint x: 424, startPoint y: 256, endPoint x: 422, endPoint y: 129, distance: 127.2
click at [422, 129] on span "Instagram [URL][DOMAIN_NAME] 0 Facebook [URL][DOMAIN_NAME] 0 Escríbenos un corr…" at bounding box center [421, 201] width 236 height 154
click at [559, 204] on div "+ AÑADIR ENLACE + AÑADIR INCORPORAR + Agregar encabezado Instagram [URL][DOMAIN…" at bounding box center [440, 218] width 274 height 291
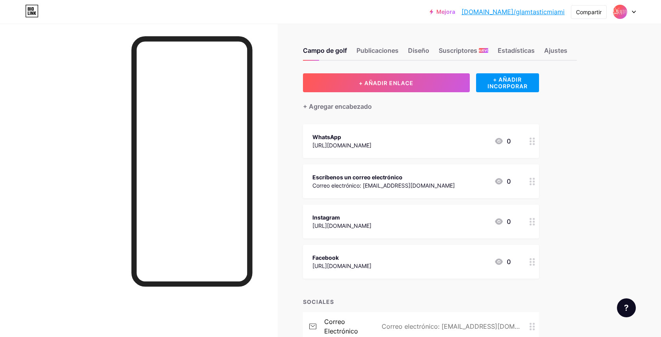
click at [435, 135] on div "WhatsApp [URL][DOMAIN_NAME] 0" at bounding box center [412, 141] width 198 height 18
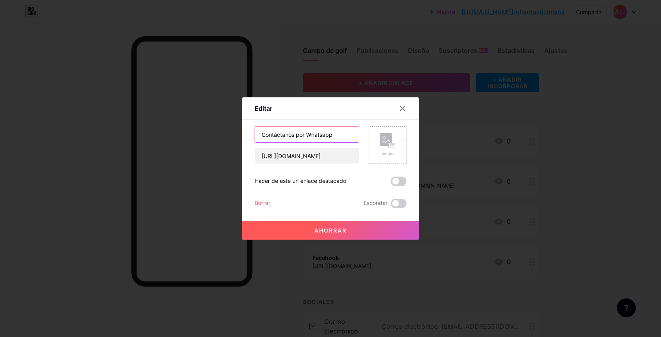
click at [294, 135] on input "Contáctanos por Whatsapp" at bounding box center [307, 134] width 104 height 16
type input "Escríbenos por Whatsapp"
click at [339, 230] on font "Ahorrar" at bounding box center [331, 230] width 32 height 7
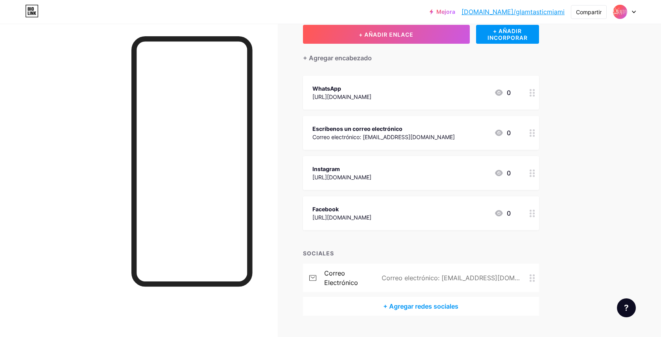
scroll to position [66, 0]
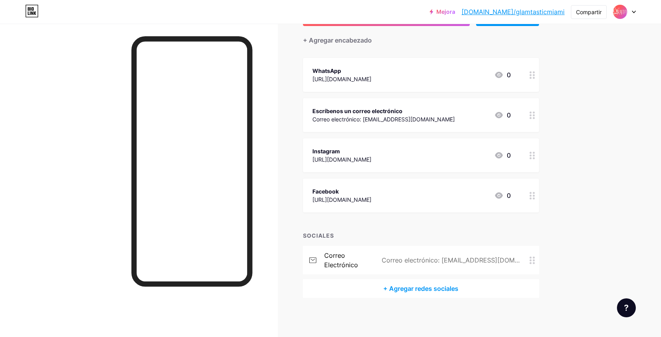
click at [533, 261] on icon at bounding box center [533, 259] width 6 height 7
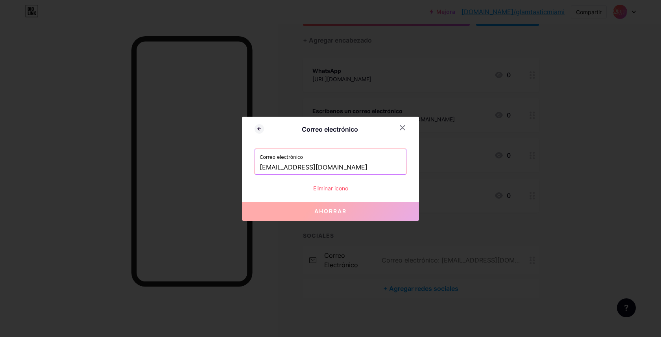
click at [343, 189] on font "Eliminar icono" at bounding box center [330, 188] width 35 height 7
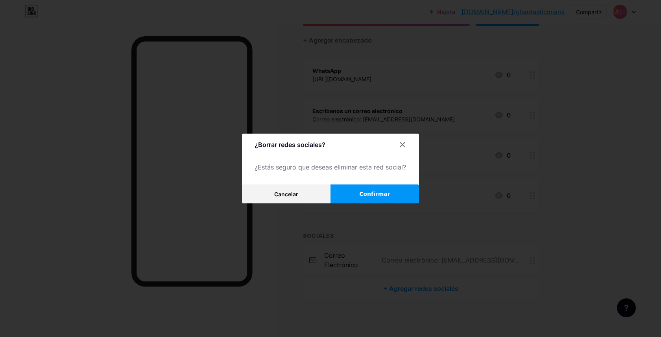
click at [356, 194] on button "Confirmar" at bounding box center [375, 193] width 89 height 19
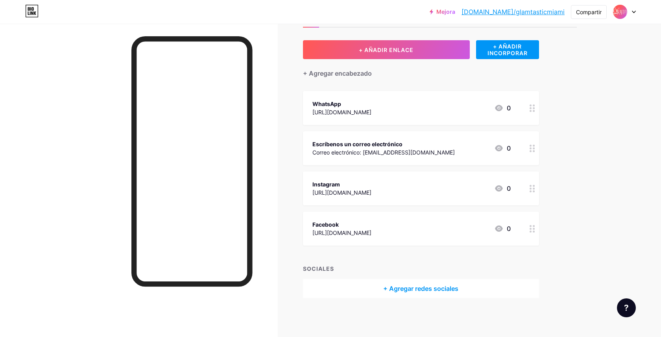
click at [635, 12] on icon at bounding box center [634, 12] width 4 height 3
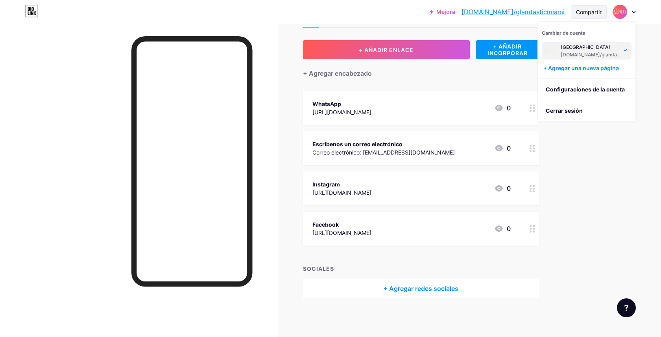
click at [589, 13] on font "Compartir" at bounding box center [589, 12] width 26 height 7
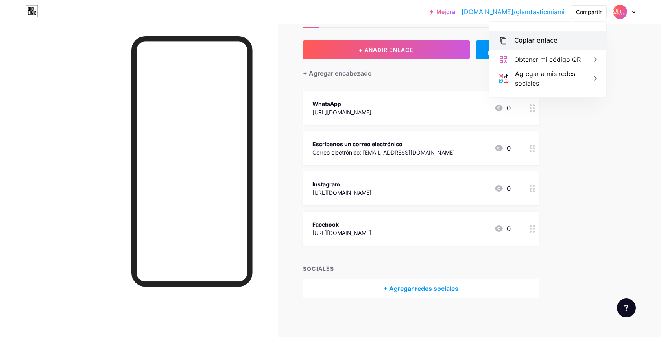
click at [535, 39] on font "Copiar enlace" at bounding box center [536, 40] width 43 height 7
click at [544, 60] on font "Obtener mi código QR" at bounding box center [548, 60] width 67 height 8
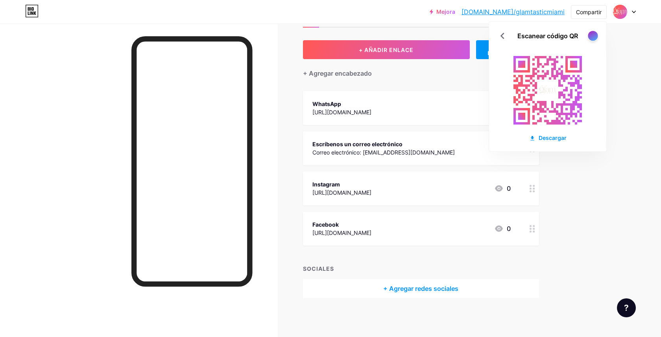
click at [593, 35] on div at bounding box center [593, 36] width 10 height 10
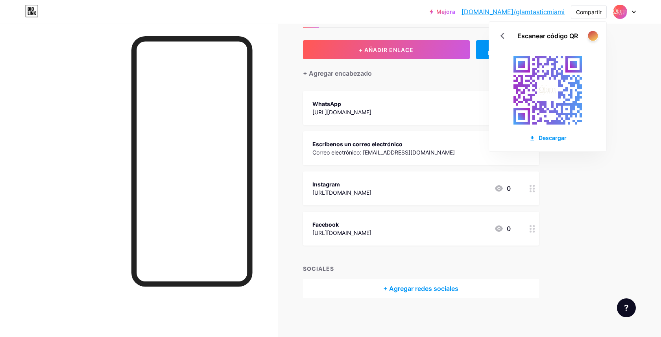
click at [593, 35] on div at bounding box center [593, 36] width 10 height 10
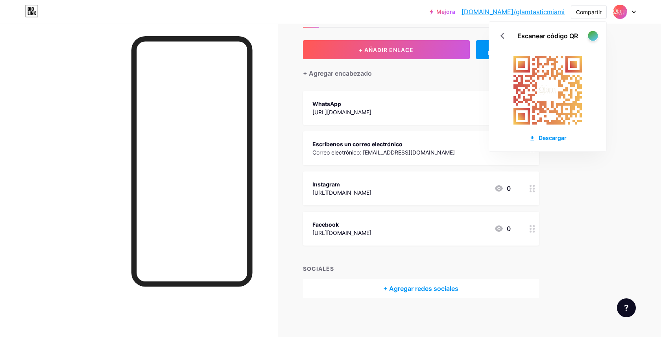
click at [593, 35] on div at bounding box center [593, 36] width 10 height 10
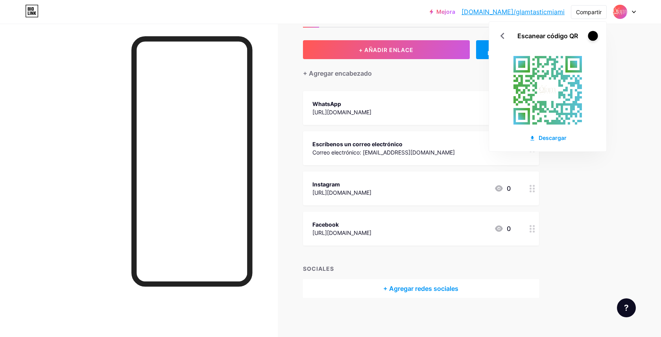
click at [593, 35] on div at bounding box center [593, 36] width 10 height 10
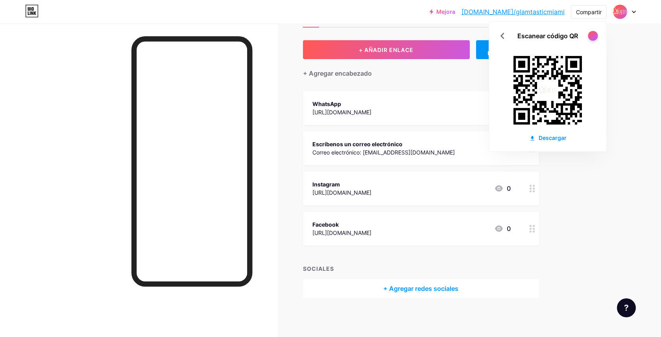
click at [593, 35] on div at bounding box center [593, 36] width 10 height 10
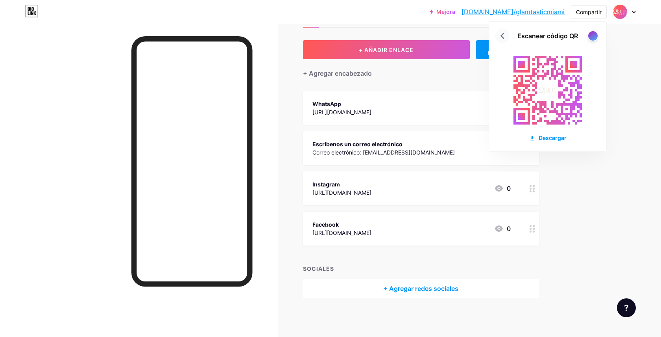
click at [504, 35] on icon at bounding box center [503, 36] width 13 height 13
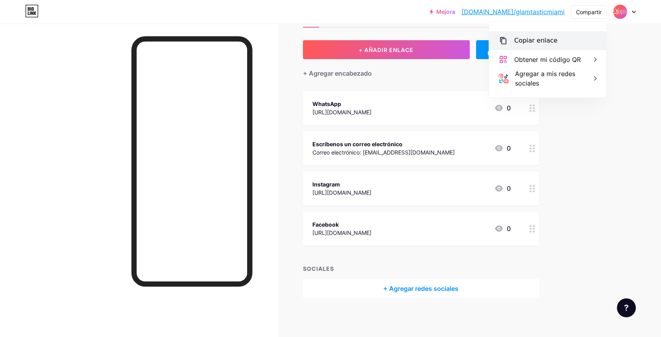
click at [545, 40] on font "Copiar enlace" at bounding box center [536, 40] width 43 height 7
